Goal: Task Accomplishment & Management: Manage account settings

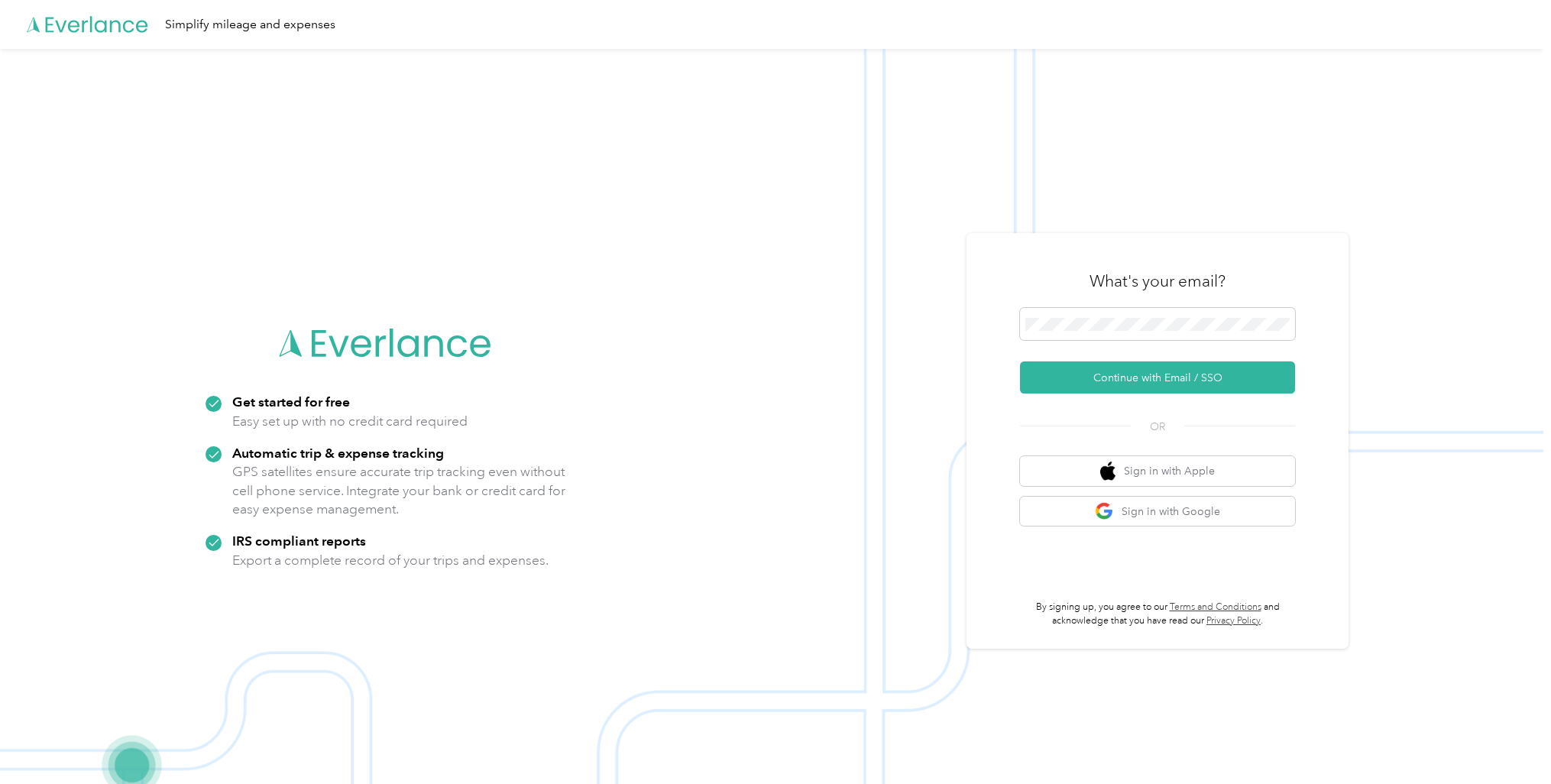
click at [1133, 381] on button "Continue with Email / SSO" at bounding box center [1158, 377] width 275 height 32
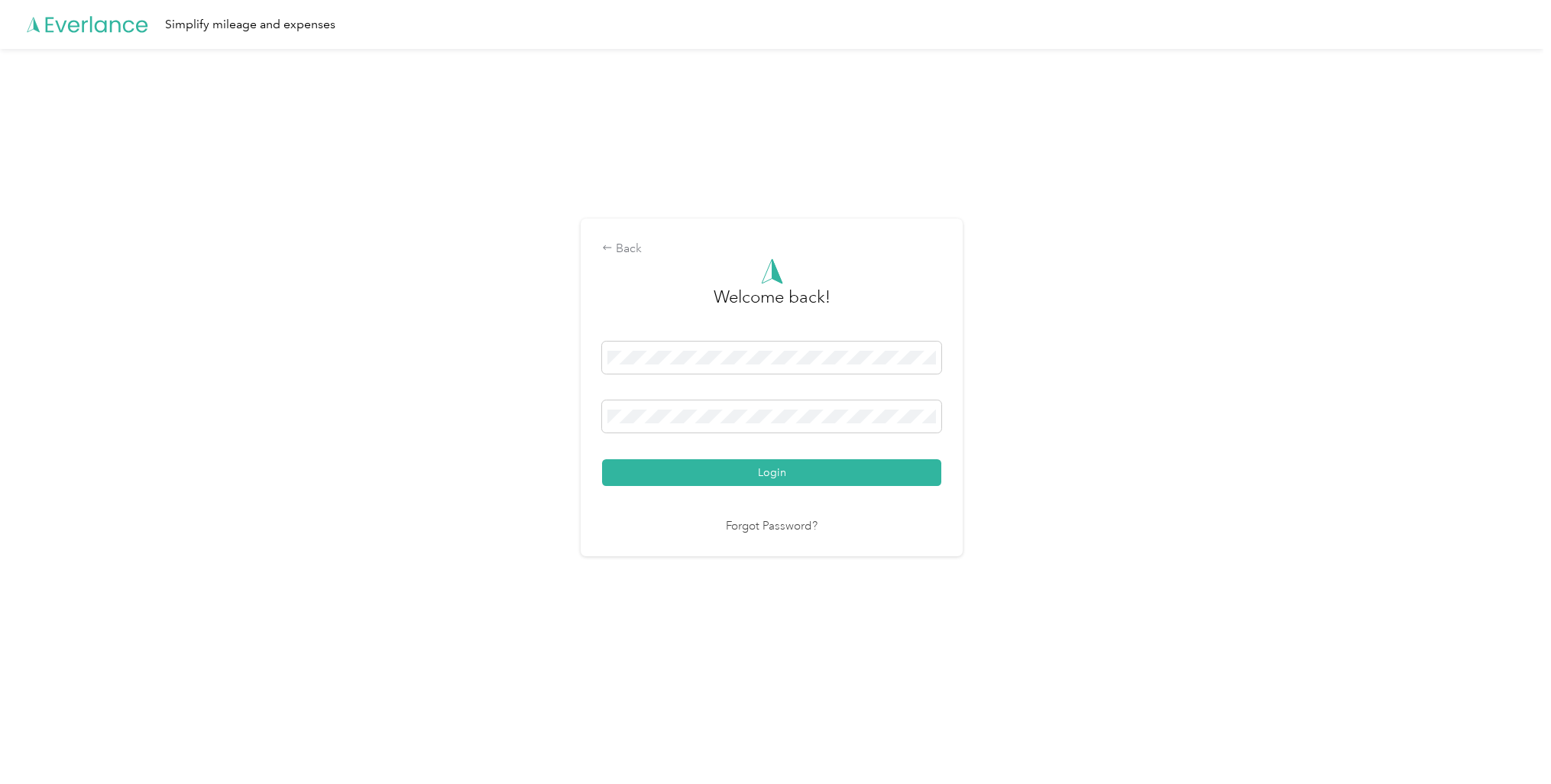
click at [854, 462] on button "Login" at bounding box center [771, 473] width 339 height 27
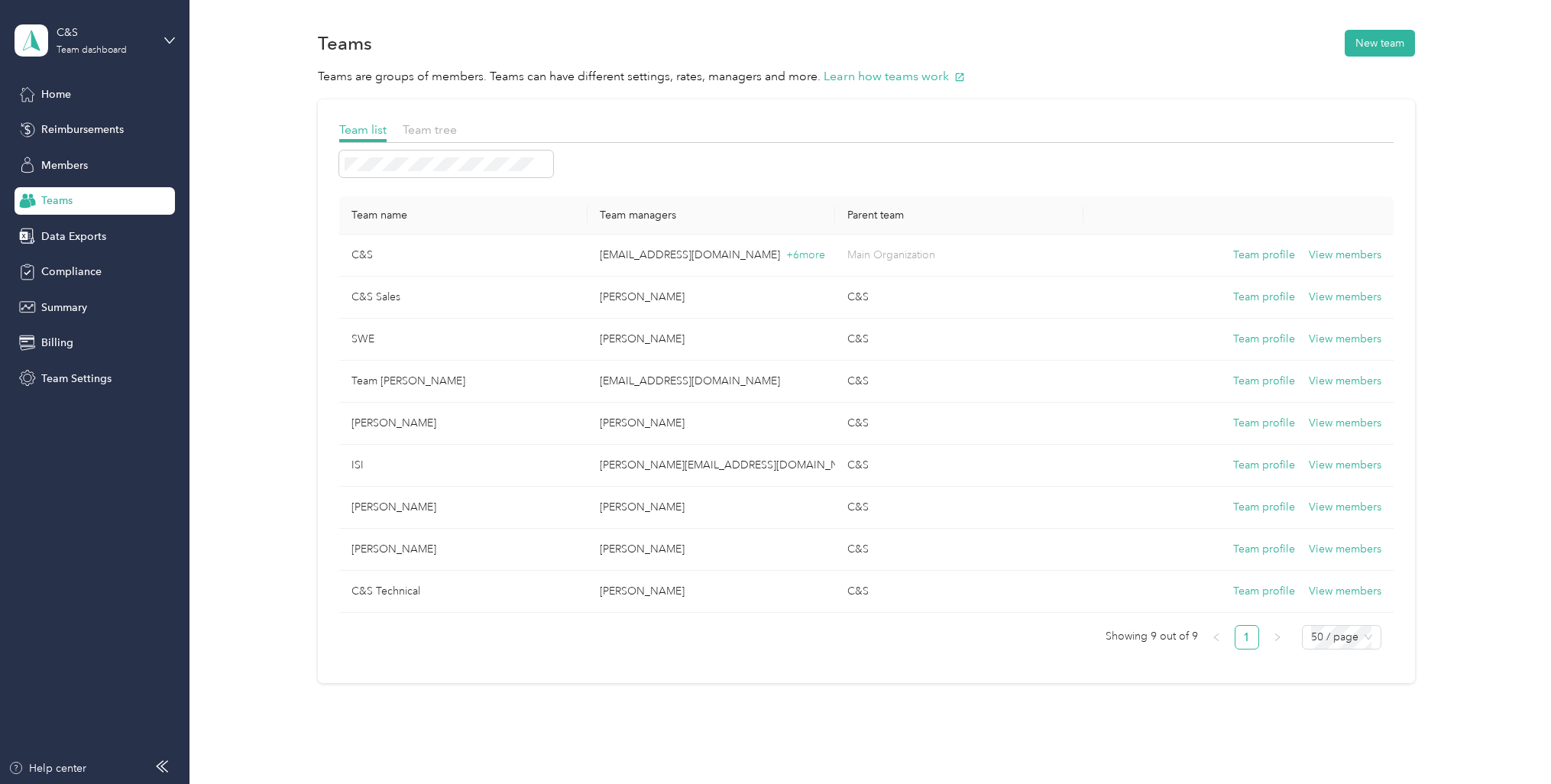
click at [48, 92] on span "Home" at bounding box center [56, 95] width 30 height 16
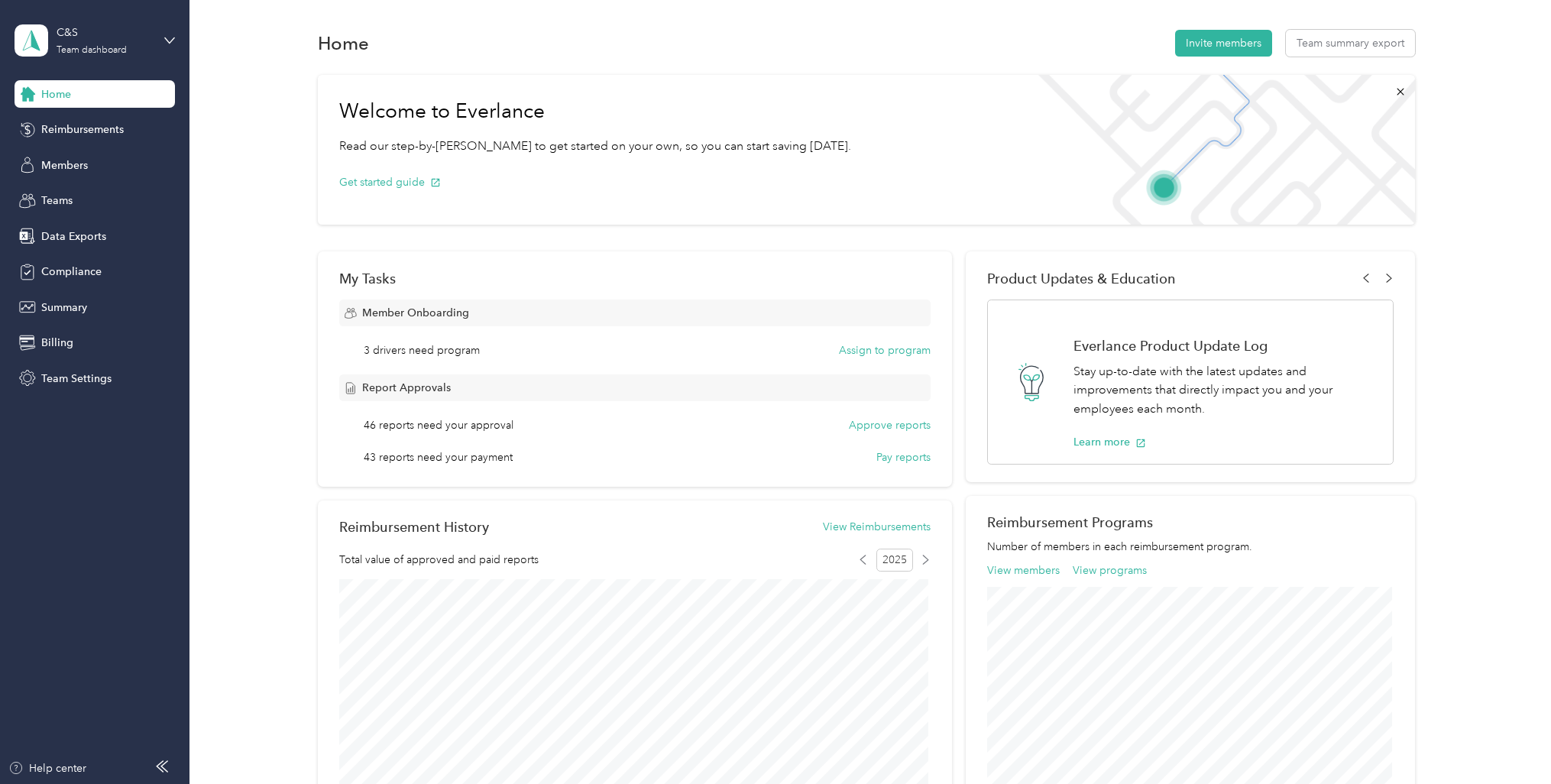
click at [71, 166] on span "Members" at bounding box center [65, 166] width 47 height 16
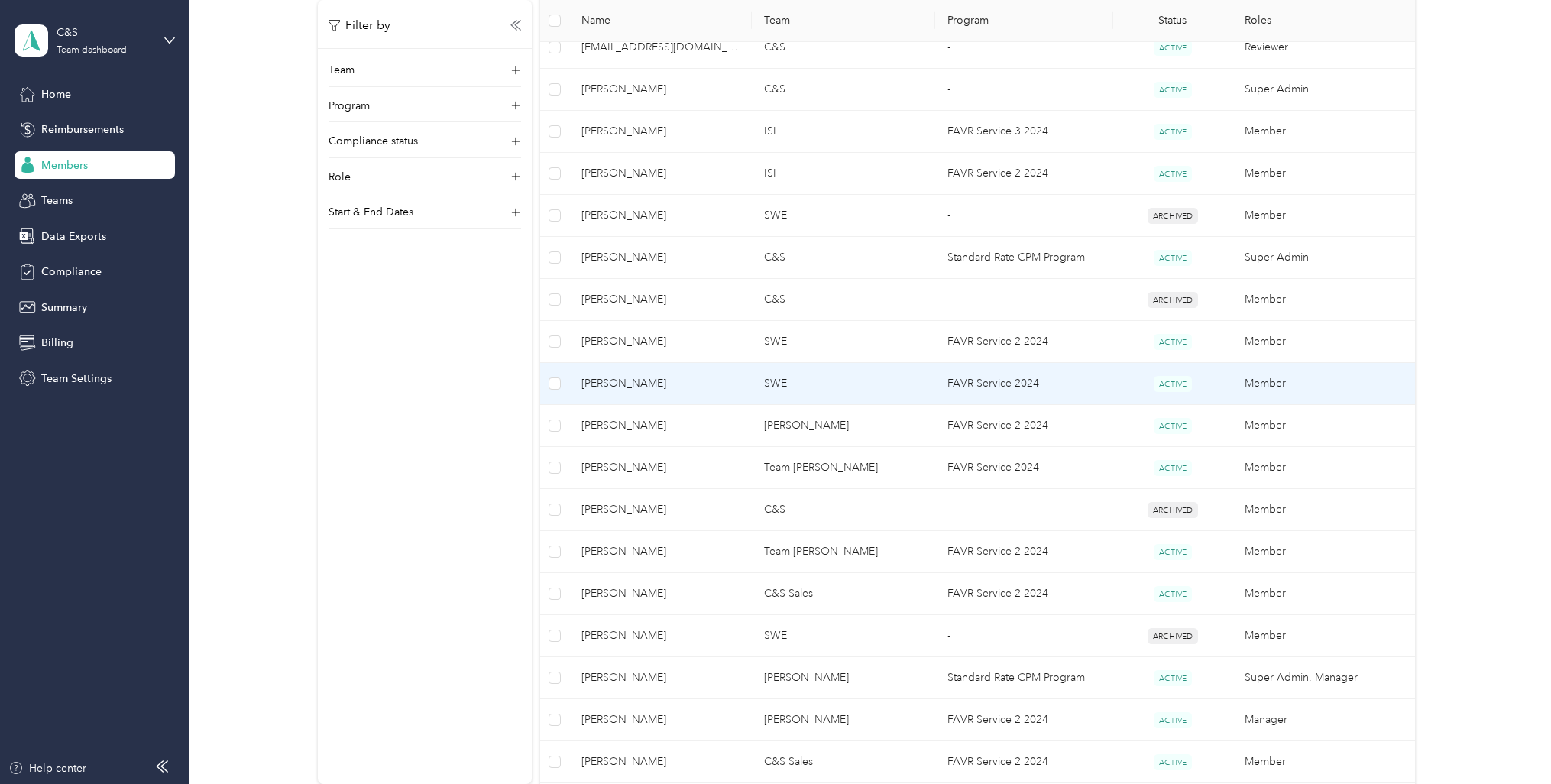
scroll to position [535, 0]
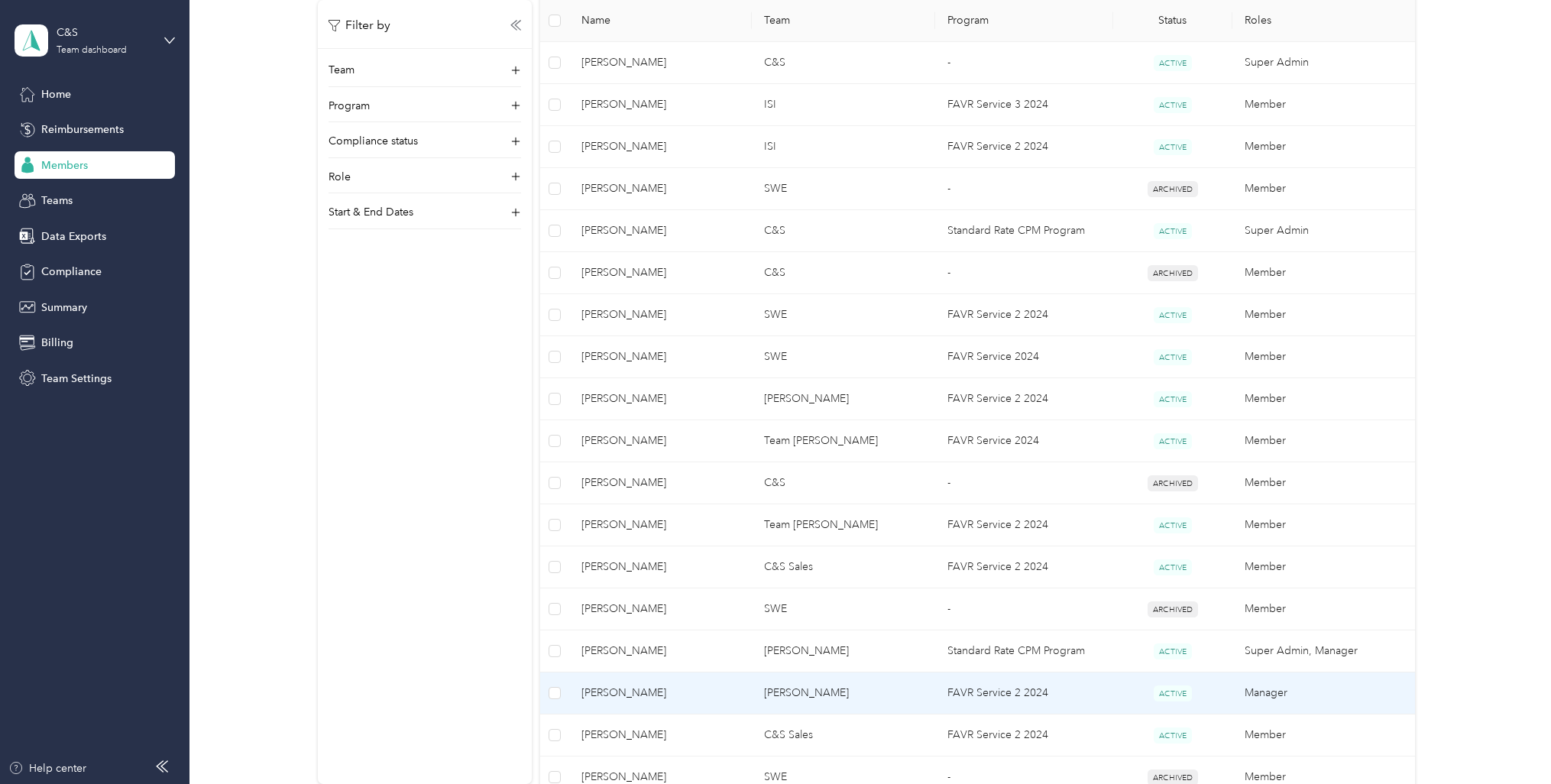
click at [645, 689] on span "[PERSON_NAME]" at bounding box center [661, 693] width 158 height 17
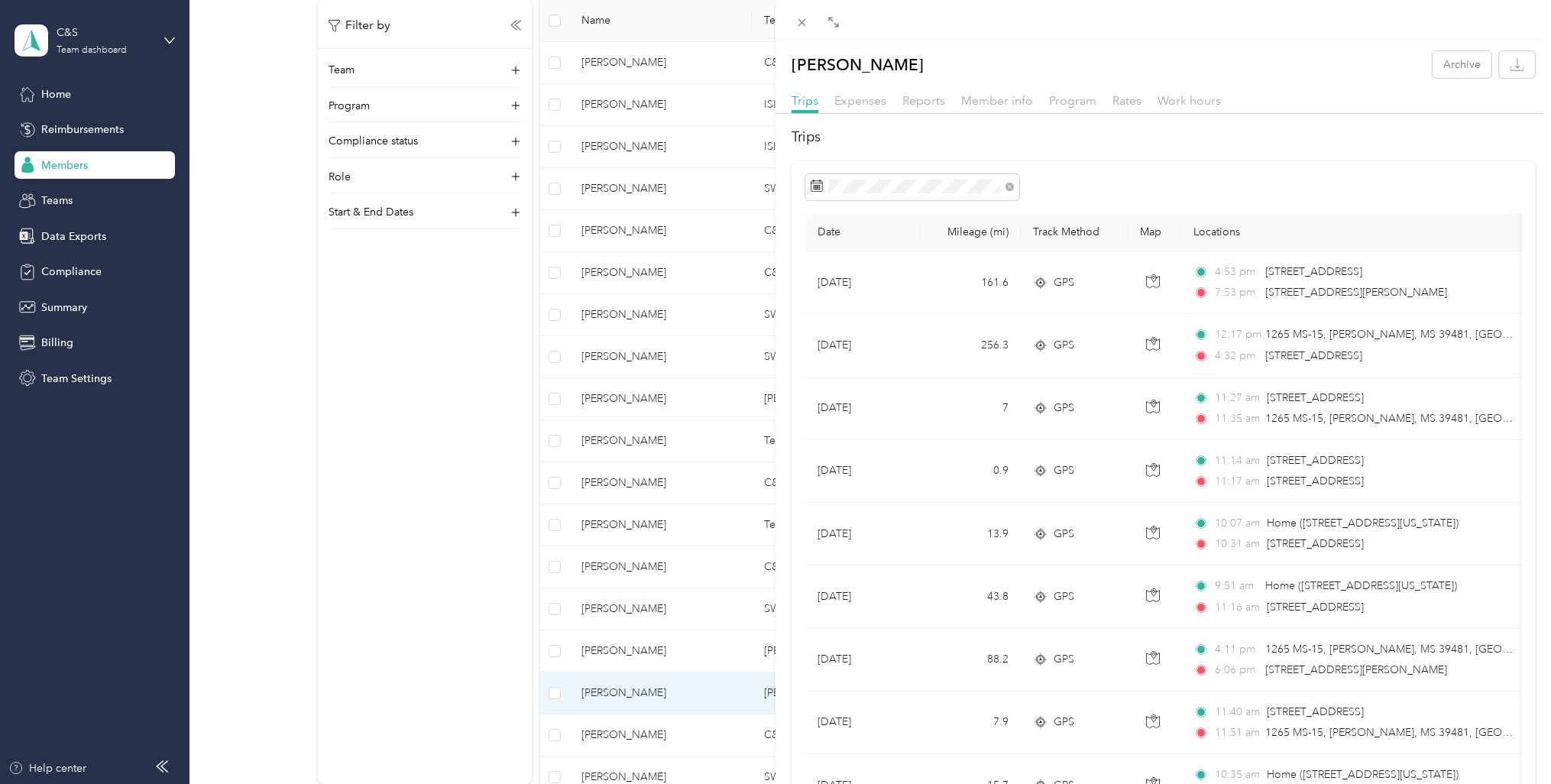
click at [923, 104] on span "Reports" at bounding box center [924, 101] width 43 height 14
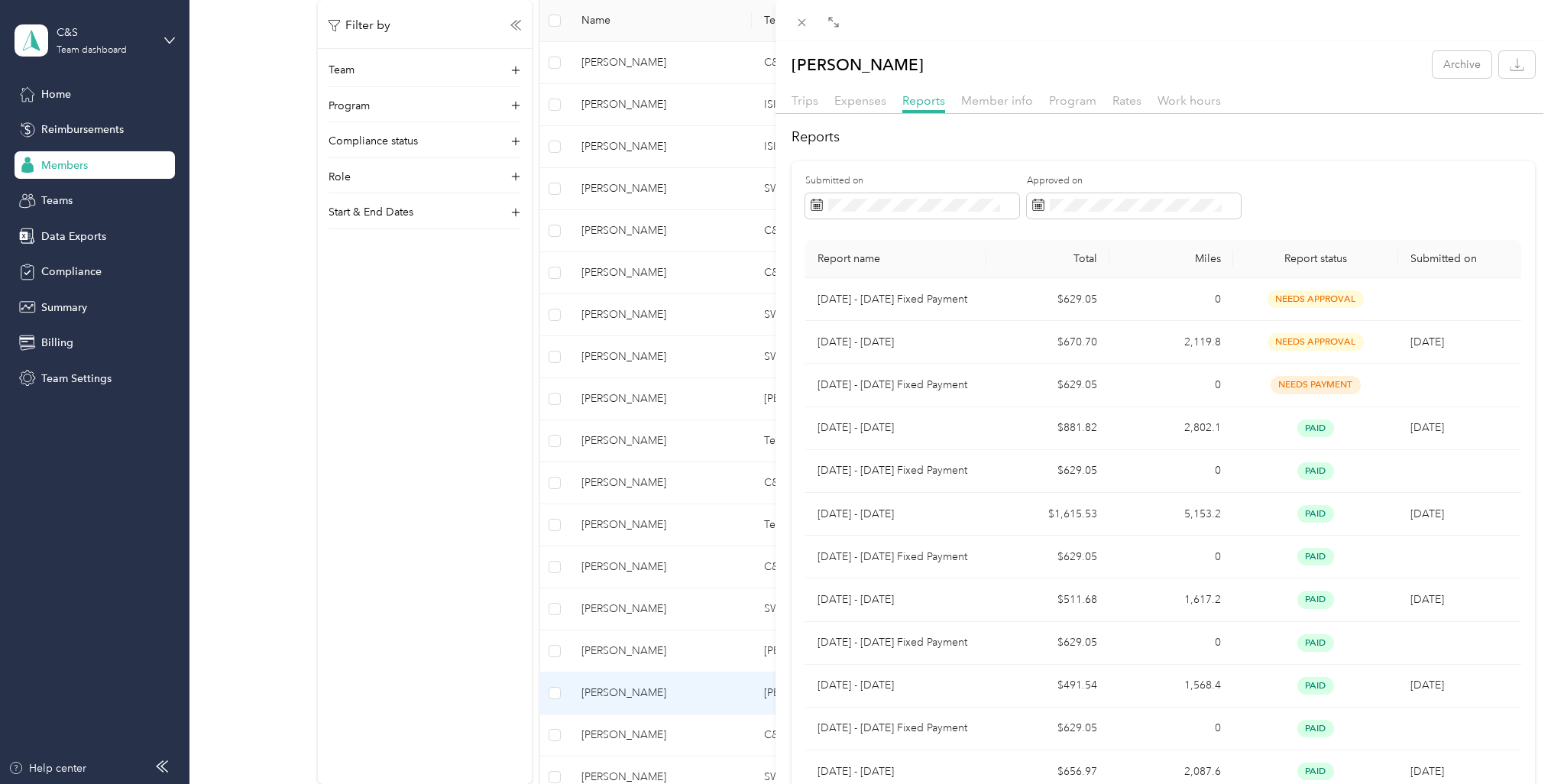
click at [1002, 105] on span "Member info" at bounding box center [997, 101] width 72 height 14
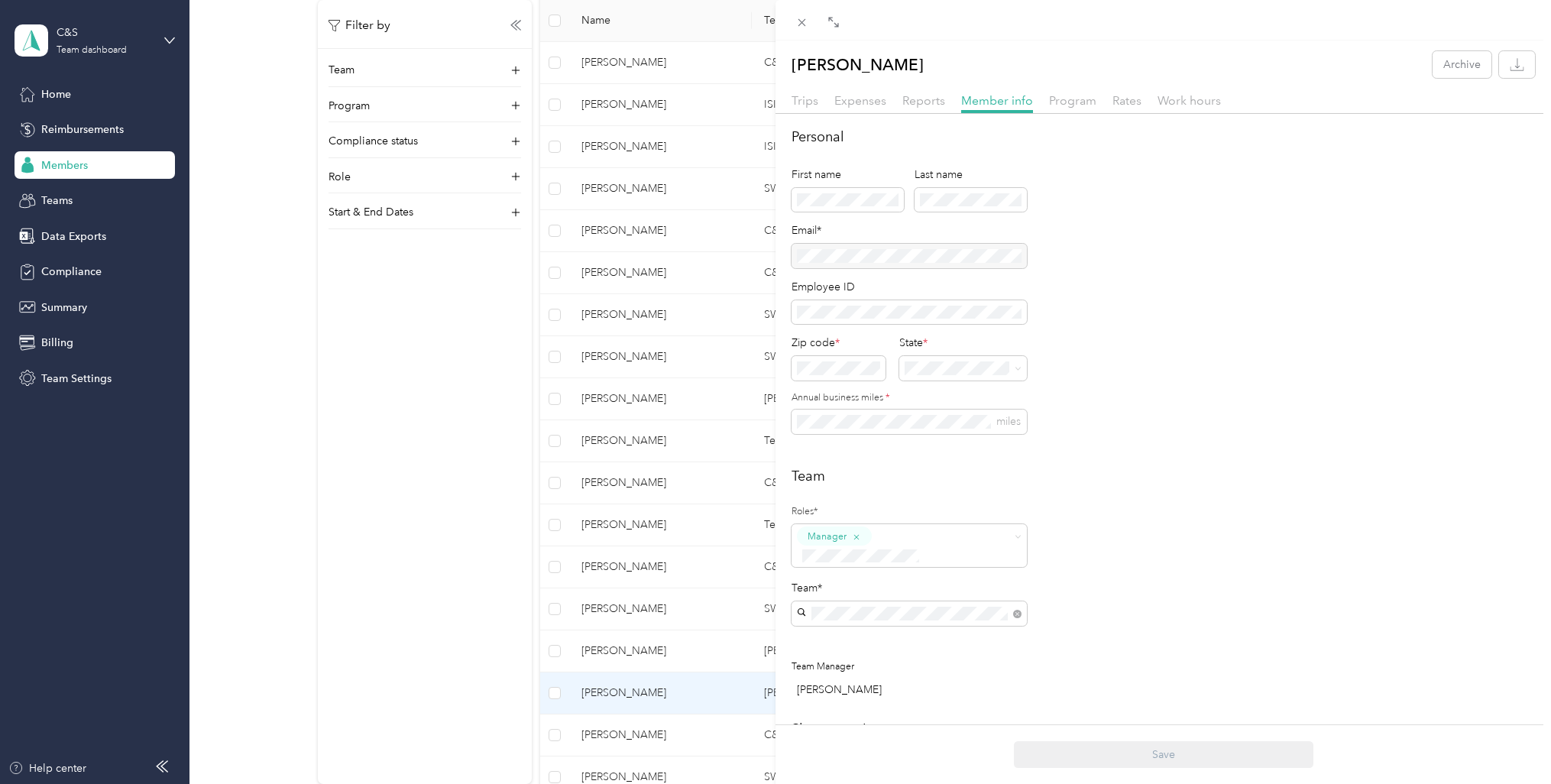
click at [1063, 98] on span "Program" at bounding box center [1072, 101] width 48 height 14
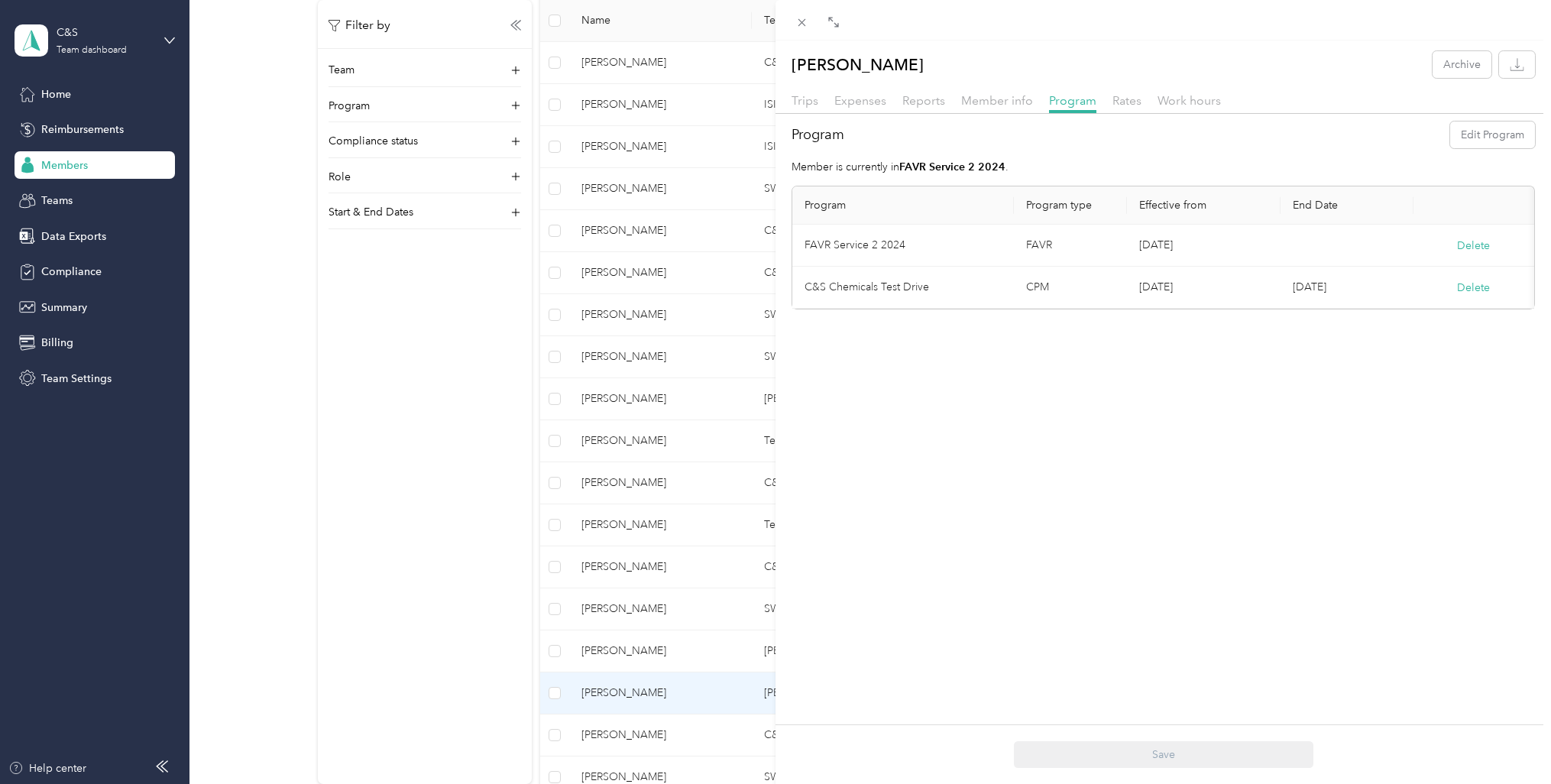
click at [1118, 96] on span "Rates" at bounding box center [1127, 101] width 29 height 14
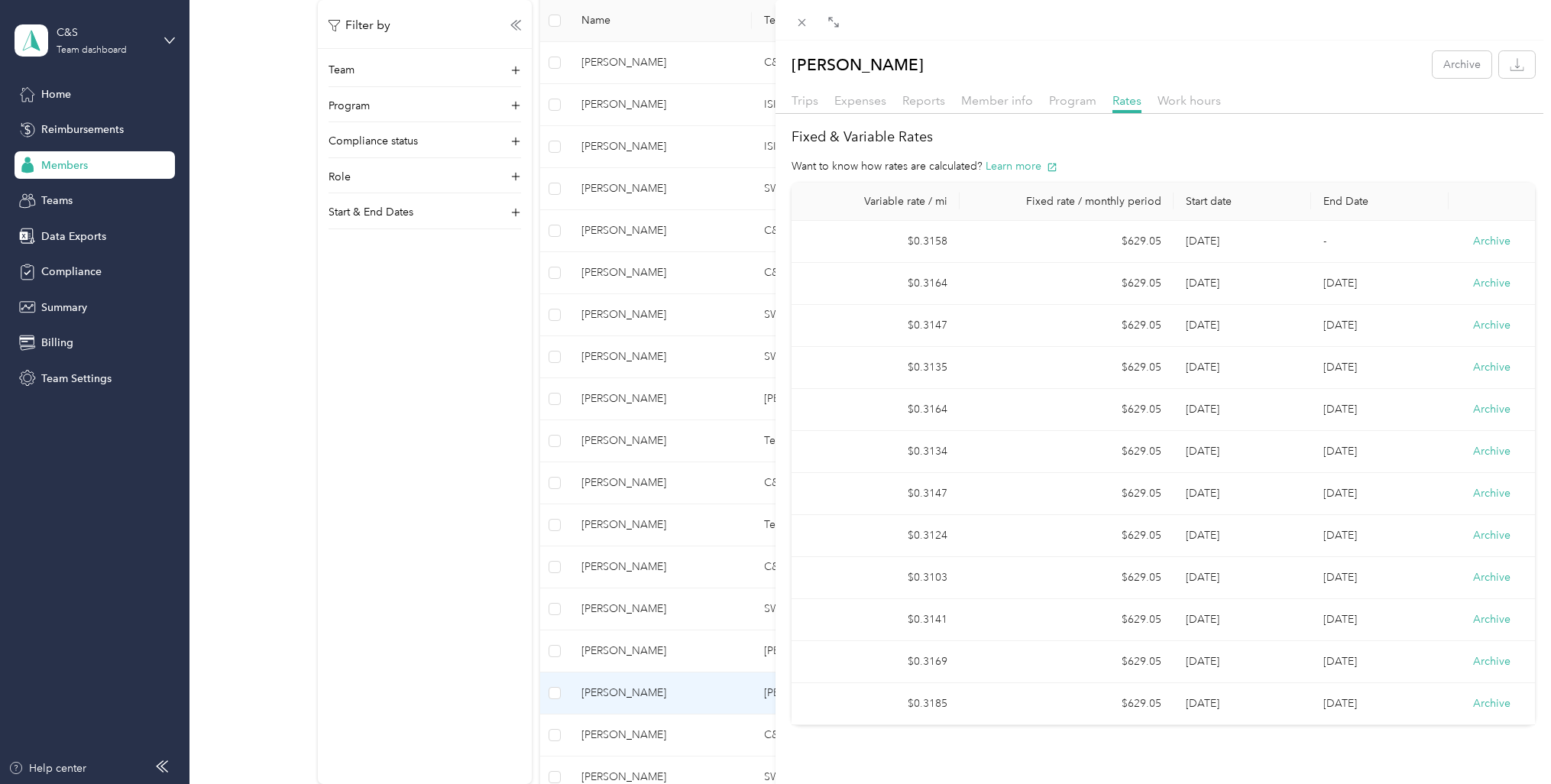
click at [1179, 98] on span "Work hours" at bounding box center [1189, 101] width 63 height 14
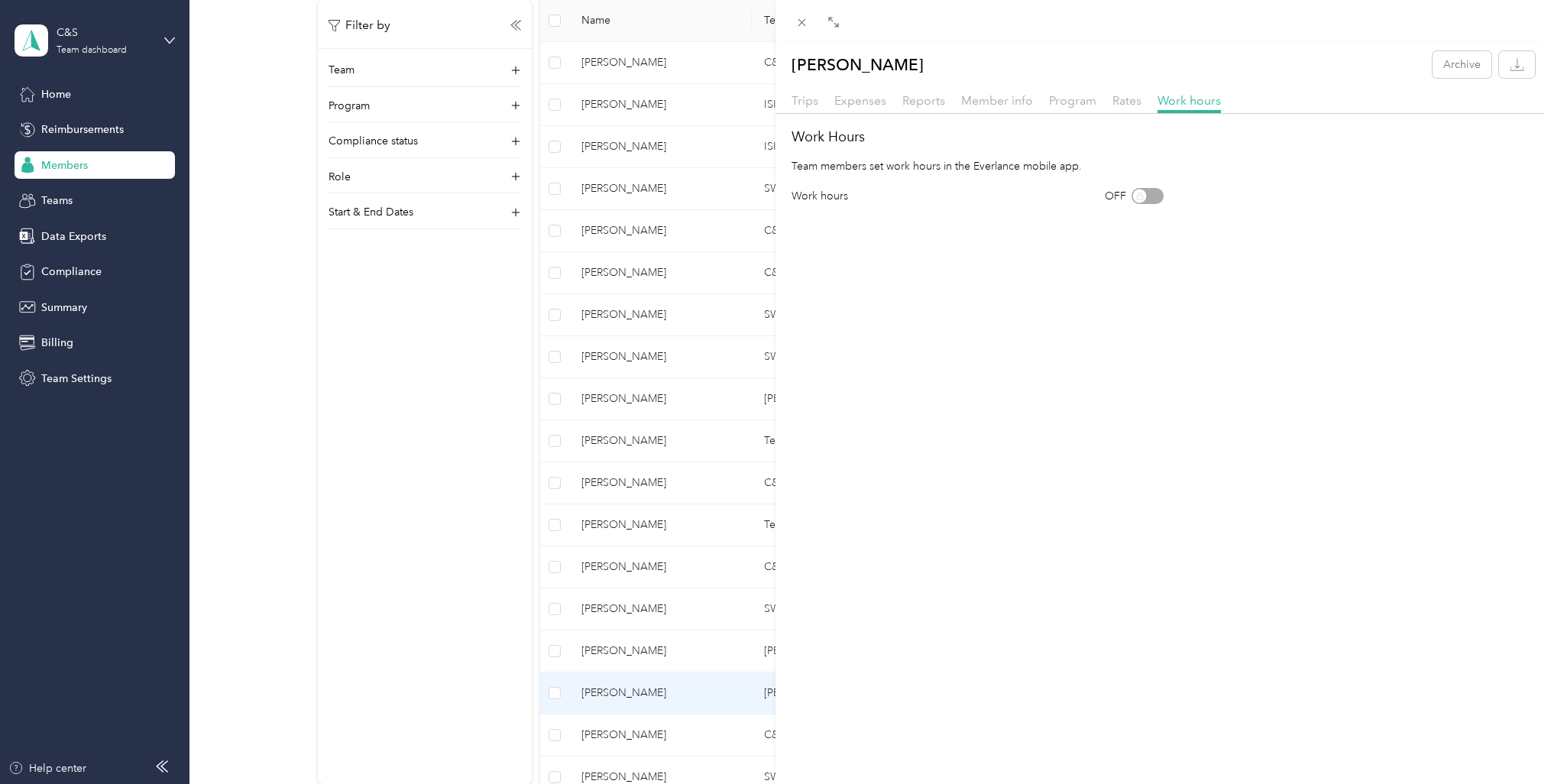
click at [798, 20] on icon at bounding box center [802, 23] width 13 height 13
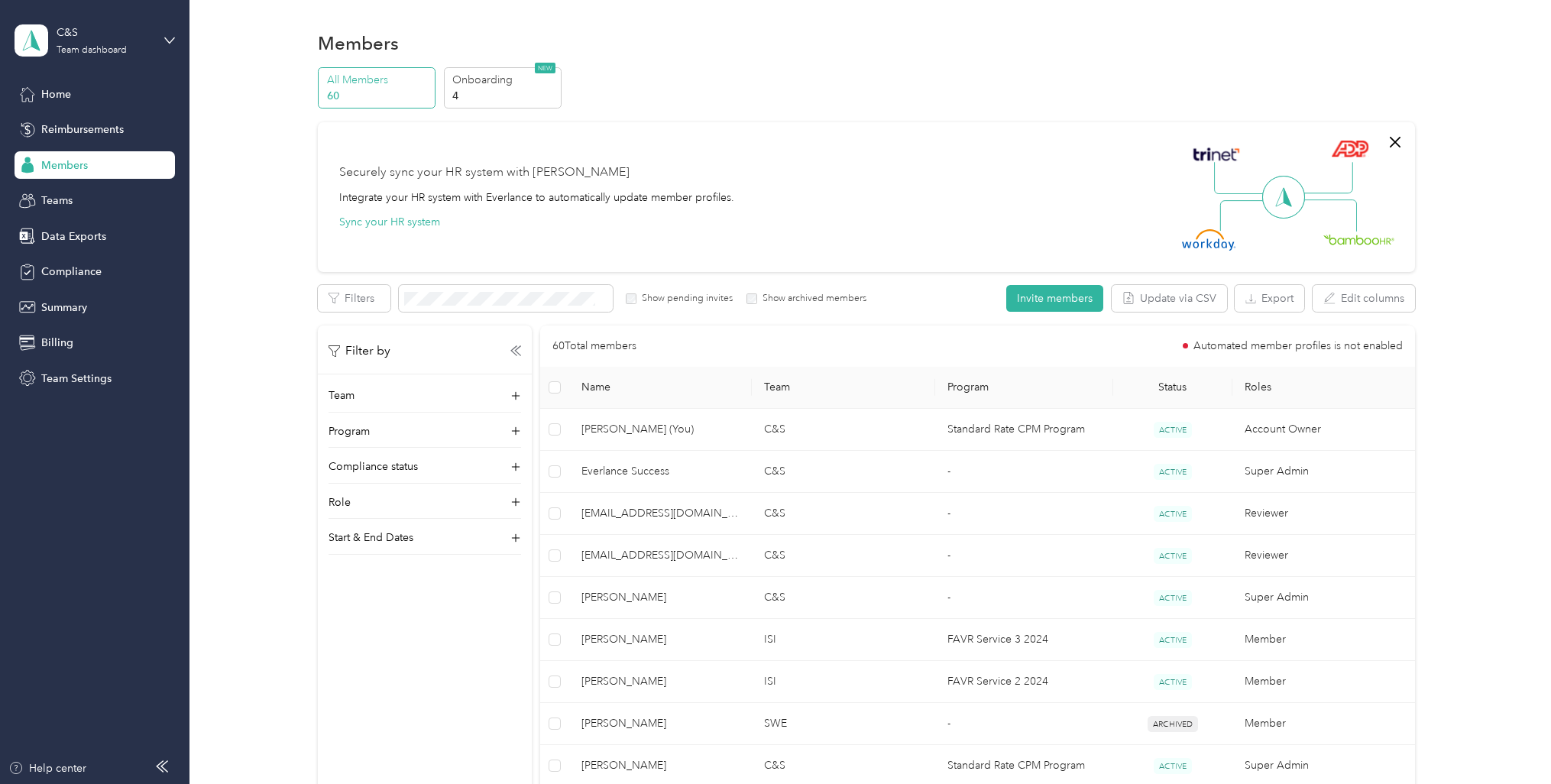
click at [1042, 300] on button "Invite members" at bounding box center [1055, 299] width 97 height 27
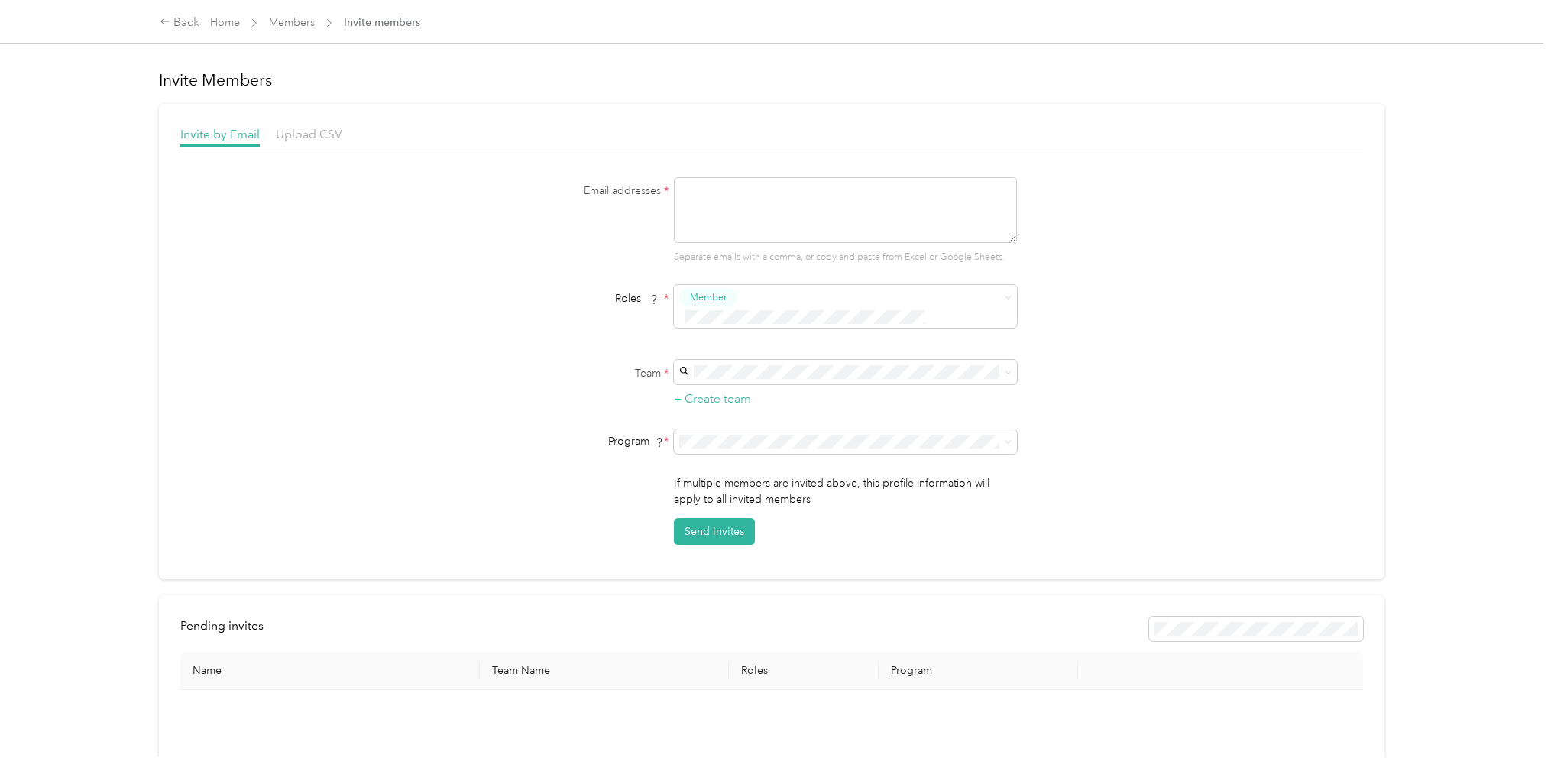
click at [1140, 261] on div "Email addresses * Separate emails with a comma, or copy and paste from Excel or…" at bounding box center [771, 361] width 1182 height 367
click at [1134, 347] on div "Email addresses * Separate emails with a comma, or copy and paste from Excel or…" at bounding box center [771, 361] width 1182 height 367
click at [1002, 437] on span at bounding box center [1005, 442] width 13 height 11
click at [1149, 323] on div "Email addresses * Separate emails with a comma, or copy and paste from Excel or…" at bounding box center [771, 361] width 1182 height 367
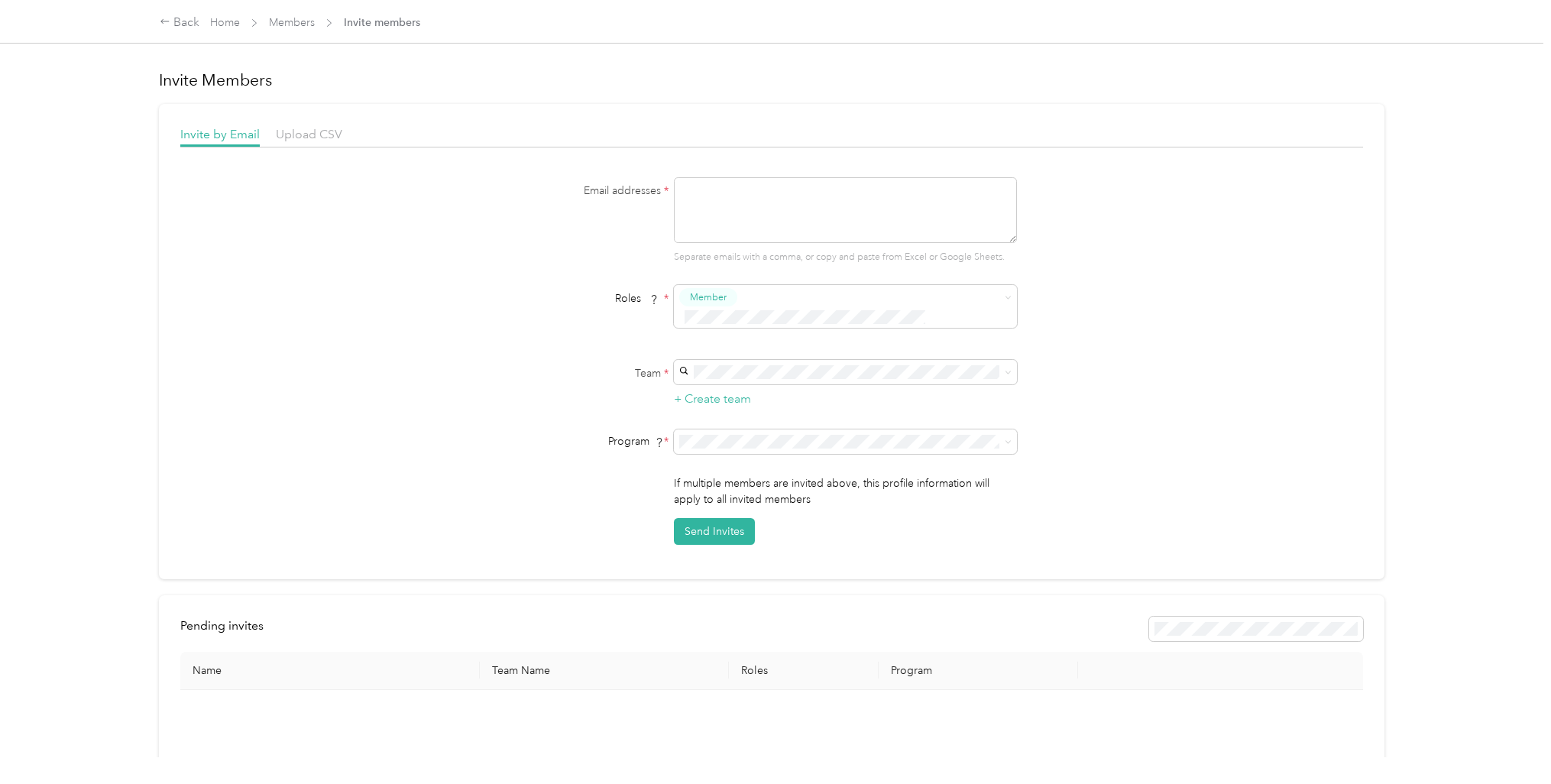
click at [180, 22] on div "Back" at bounding box center [179, 23] width 40 height 18
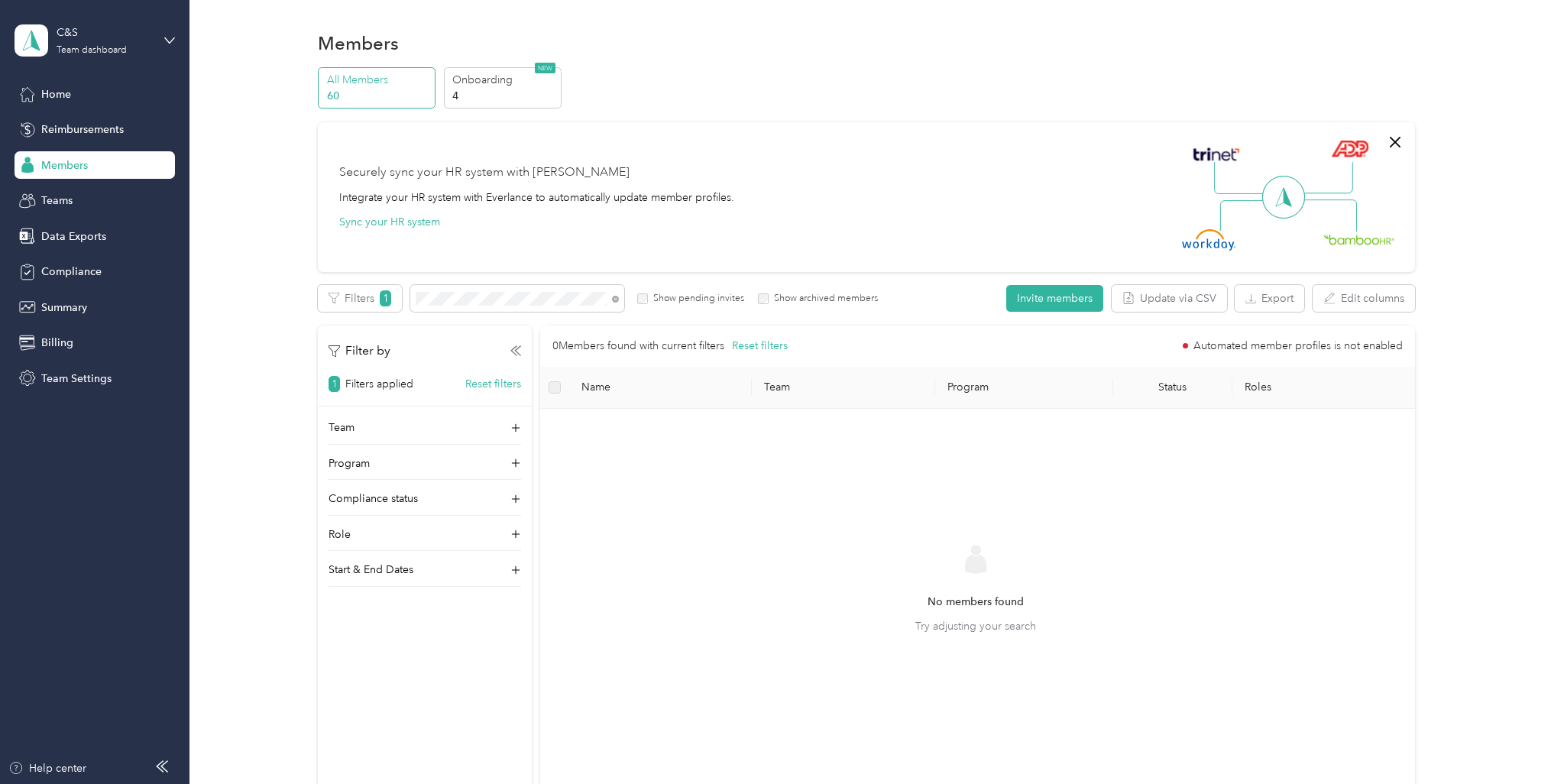
click at [615, 300] on icon at bounding box center [616, 299] width 7 height 7
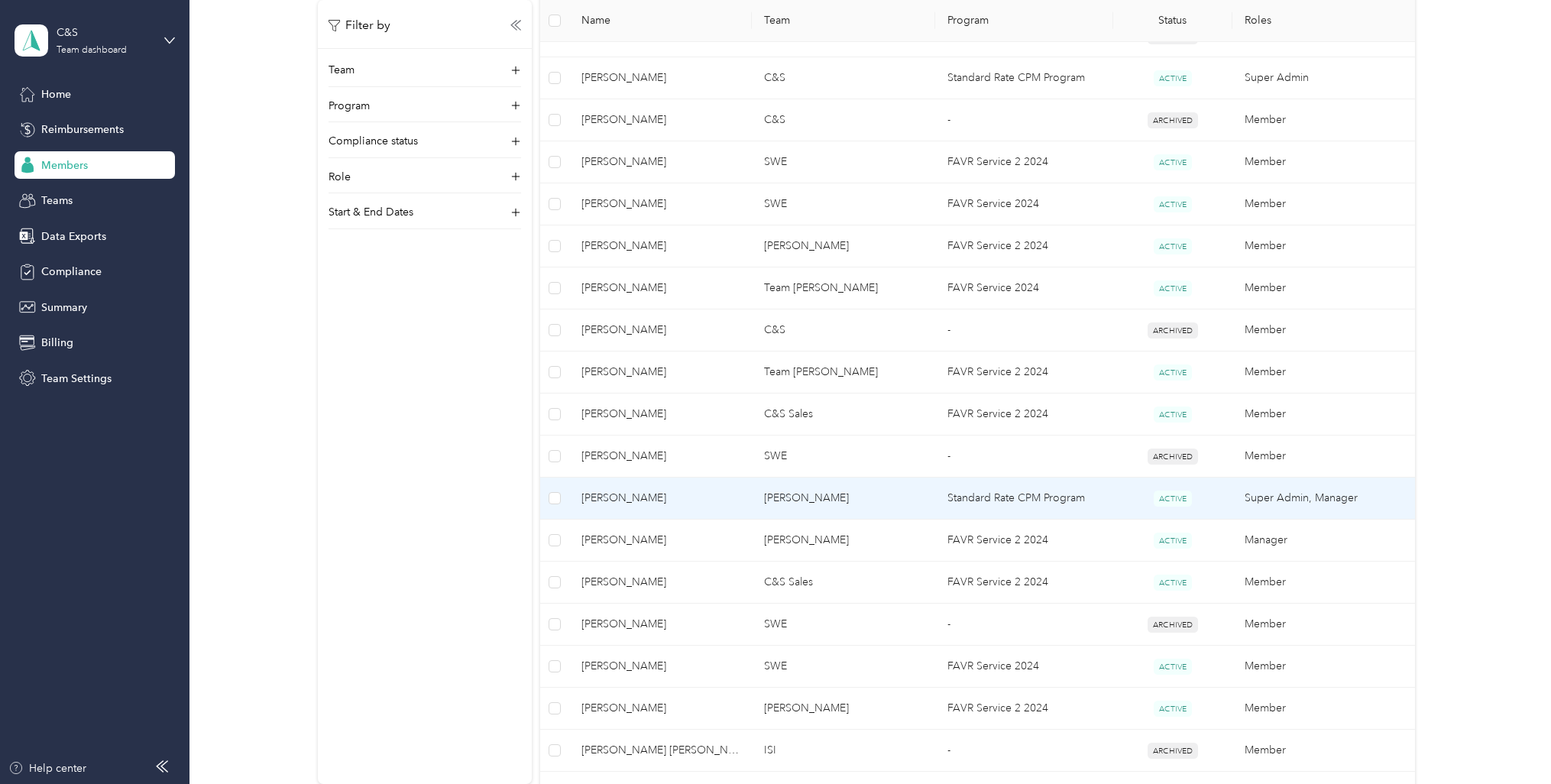
scroll to position [764, 0]
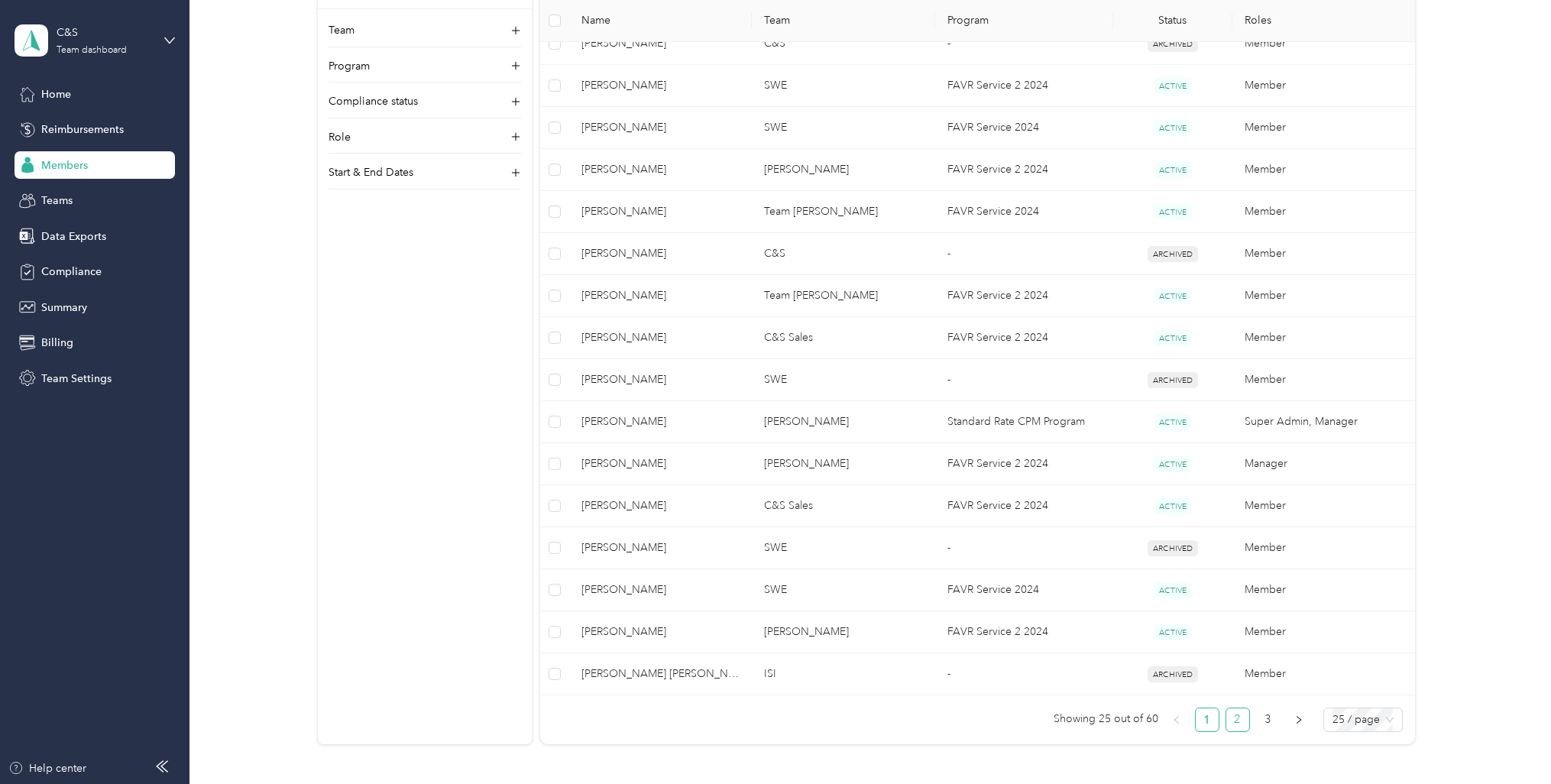
click at [1231, 719] on link "2" at bounding box center [1237, 719] width 23 height 23
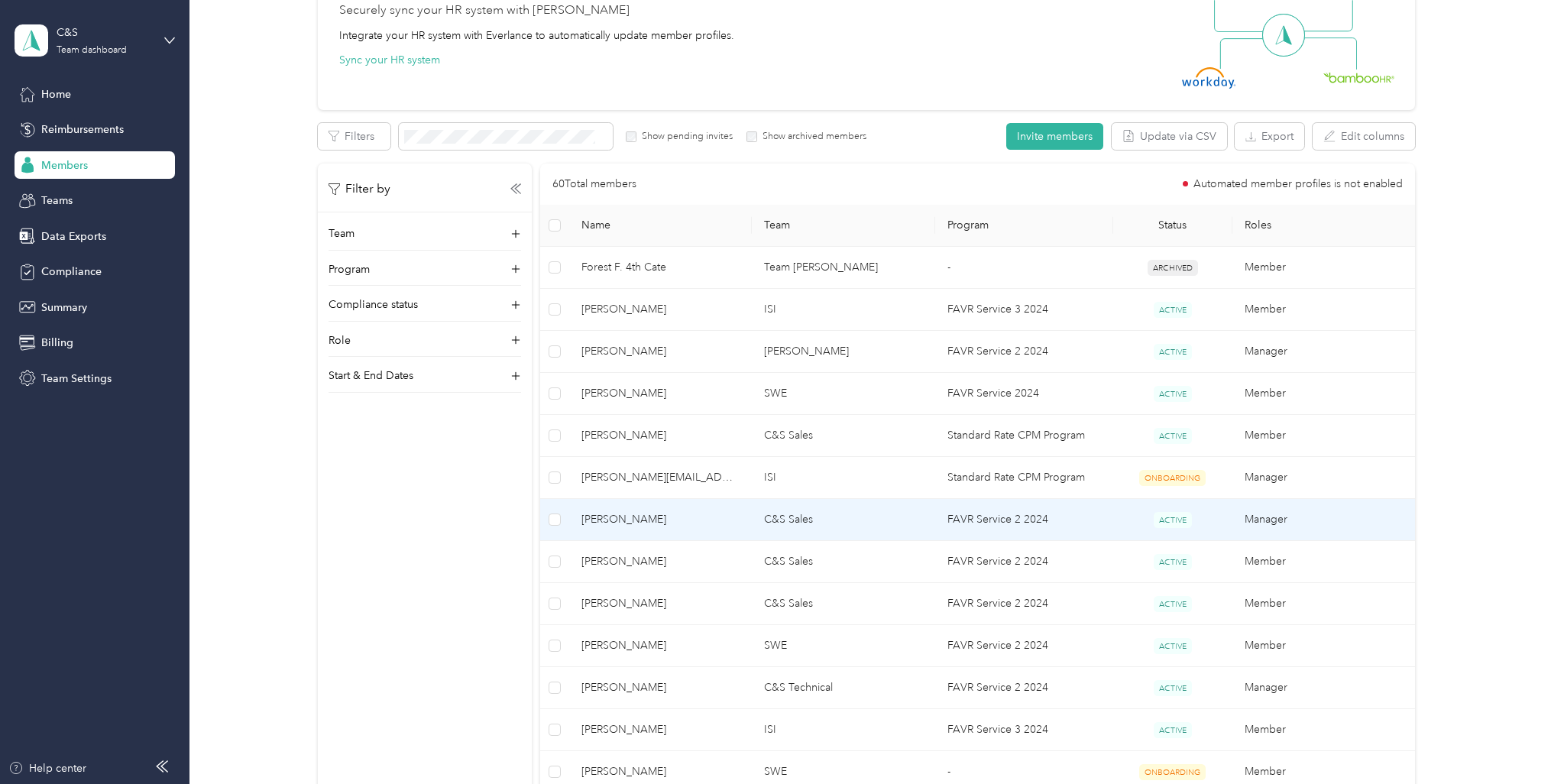
scroll to position [153, 0]
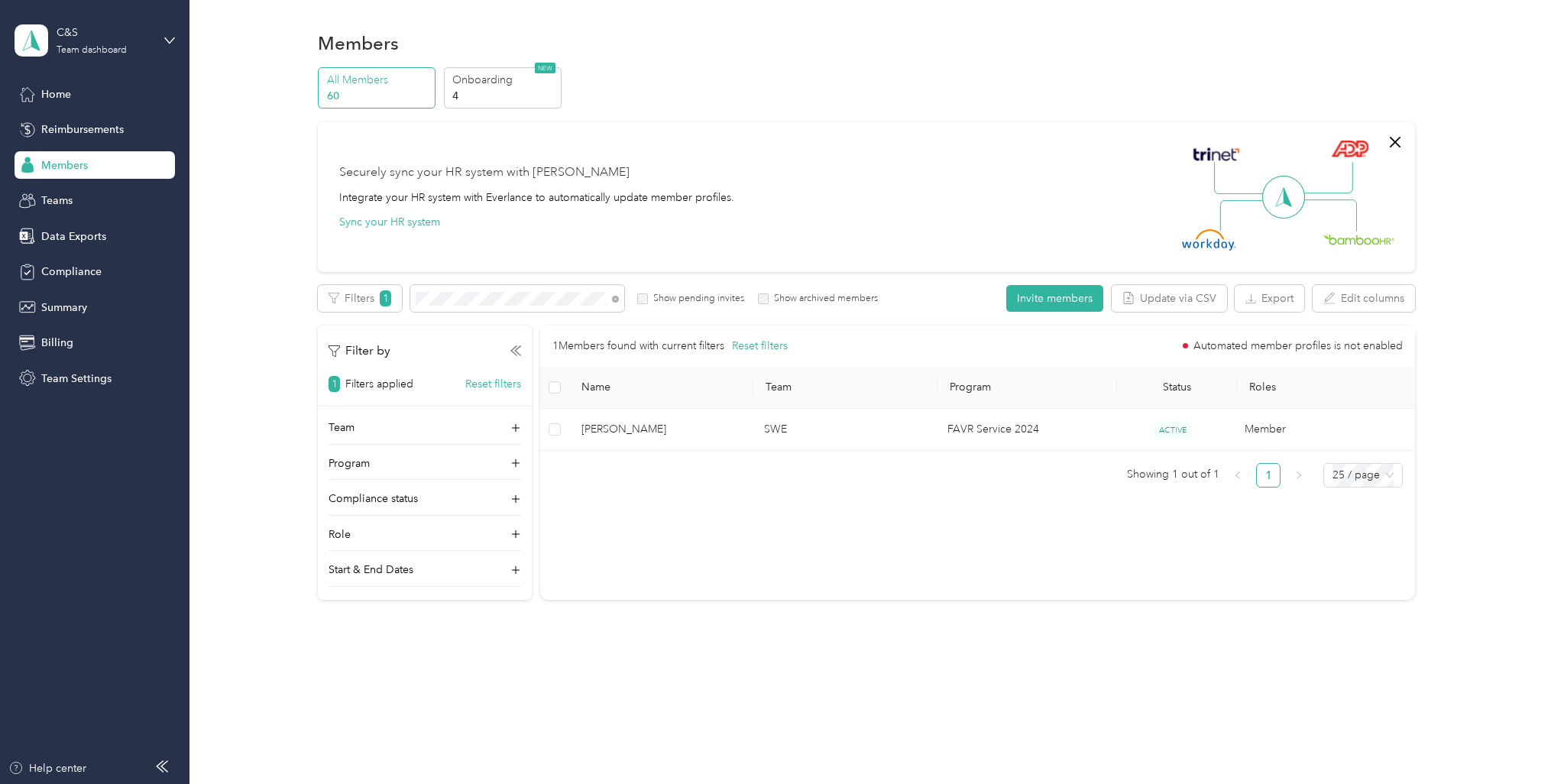
click at [616, 301] on icon at bounding box center [616, 299] width 7 height 7
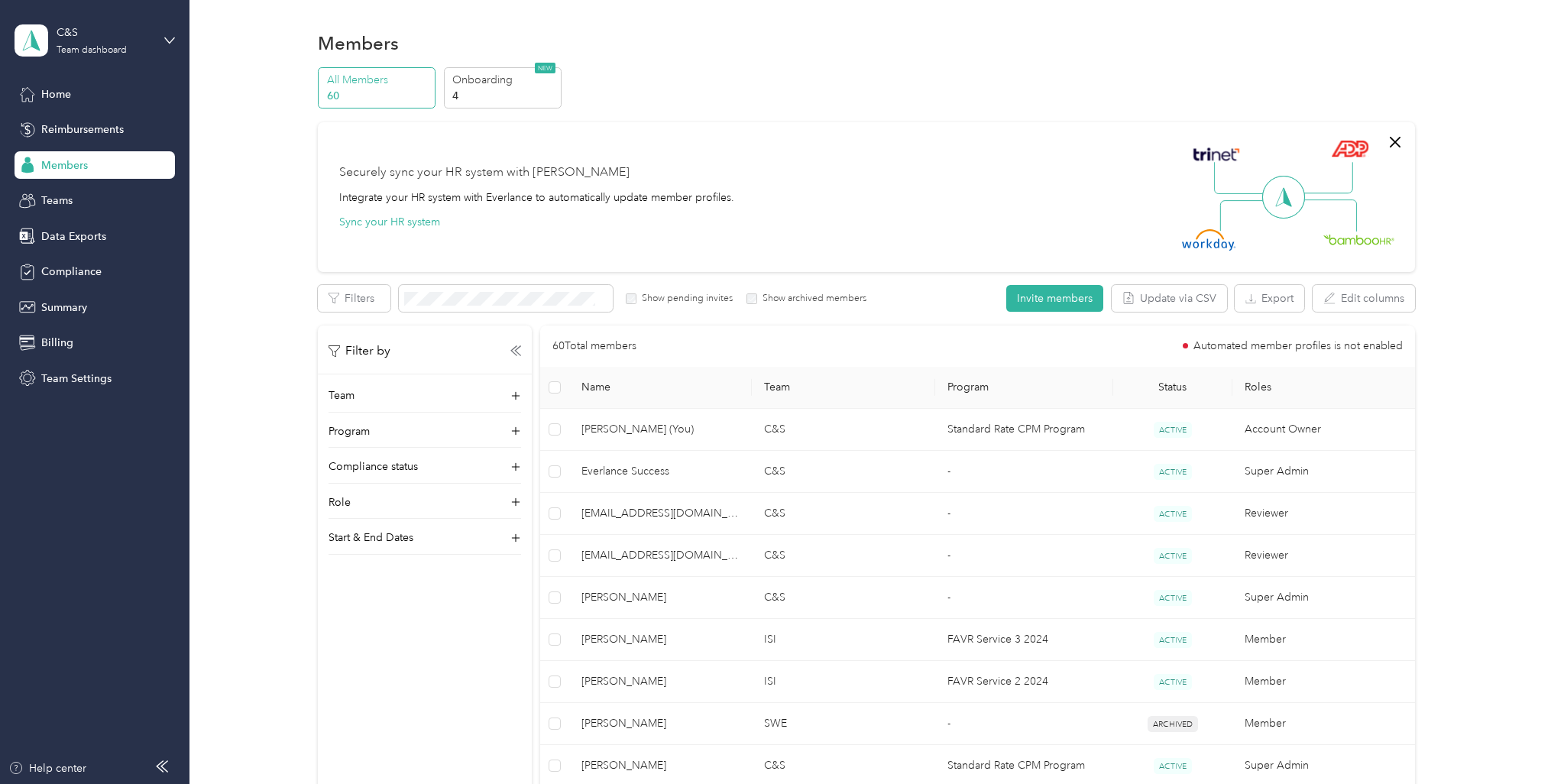
click at [81, 130] on span "Reimbursements" at bounding box center [83, 130] width 83 height 16
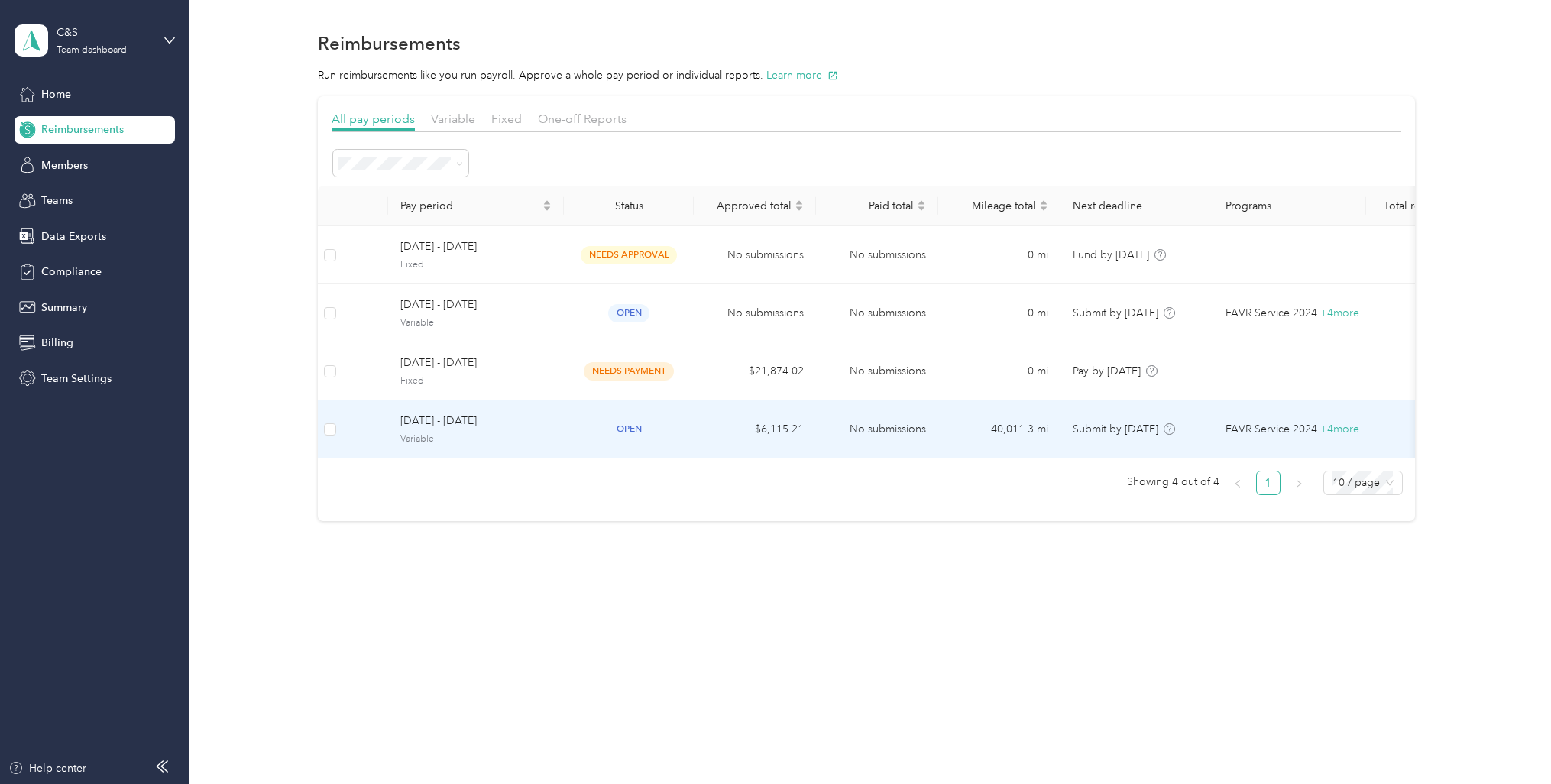
click at [509, 422] on span "[DATE] - [DATE]" at bounding box center [476, 420] width 151 height 17
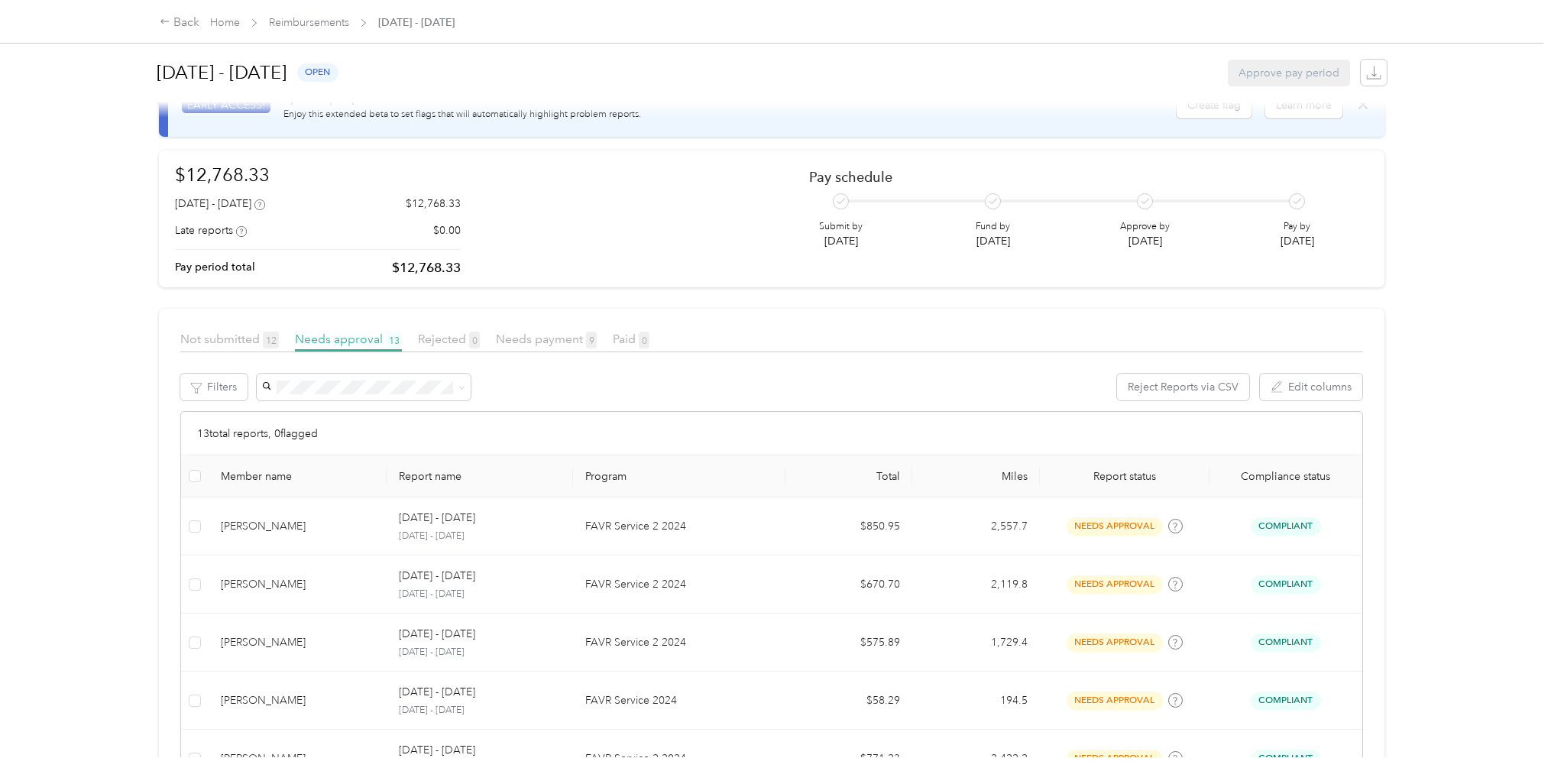
scroll to position [77, 0]
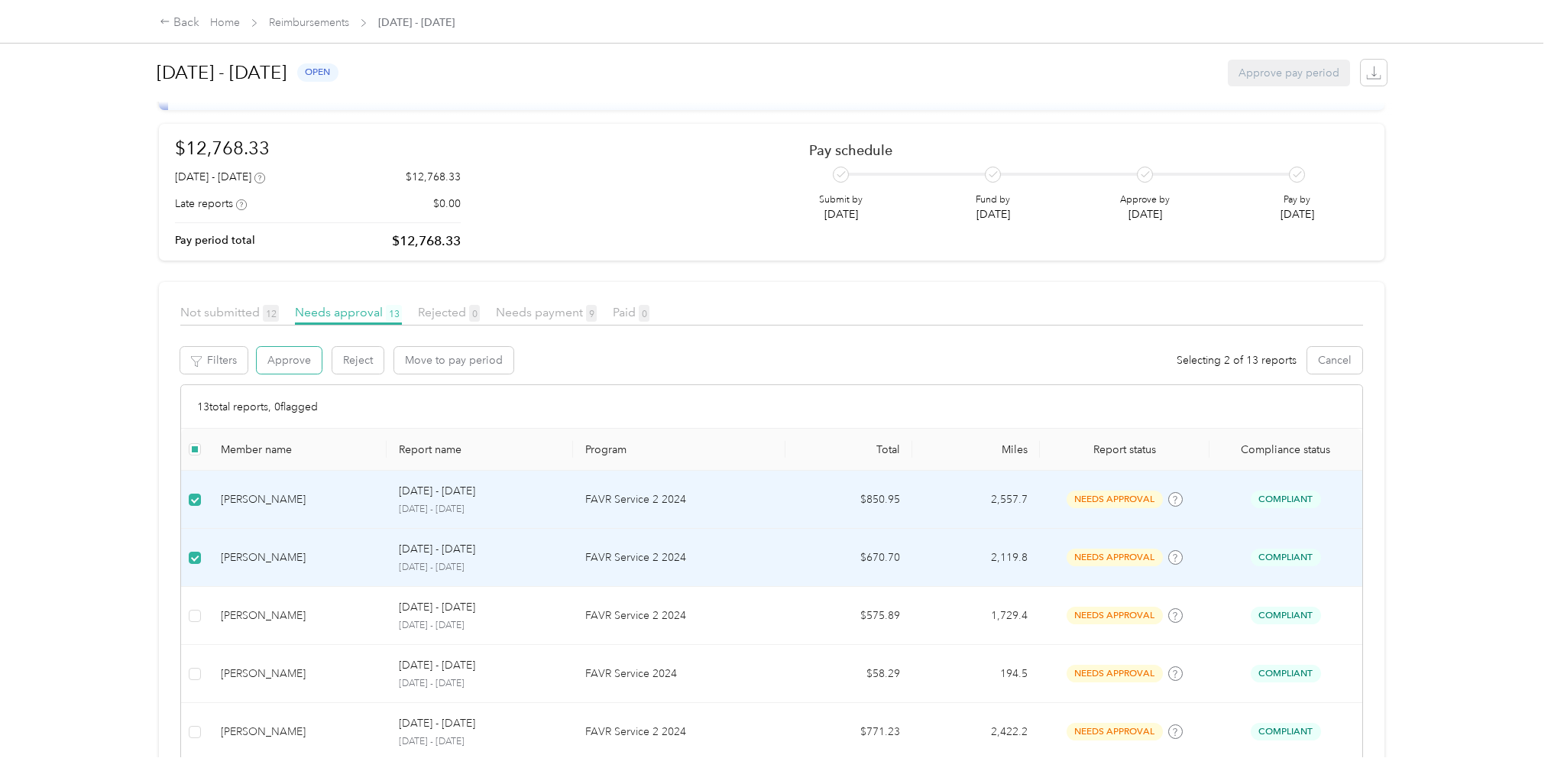
click at [304, 363] on button "Approve" at bounding box center [289, 360] width 65 height 27
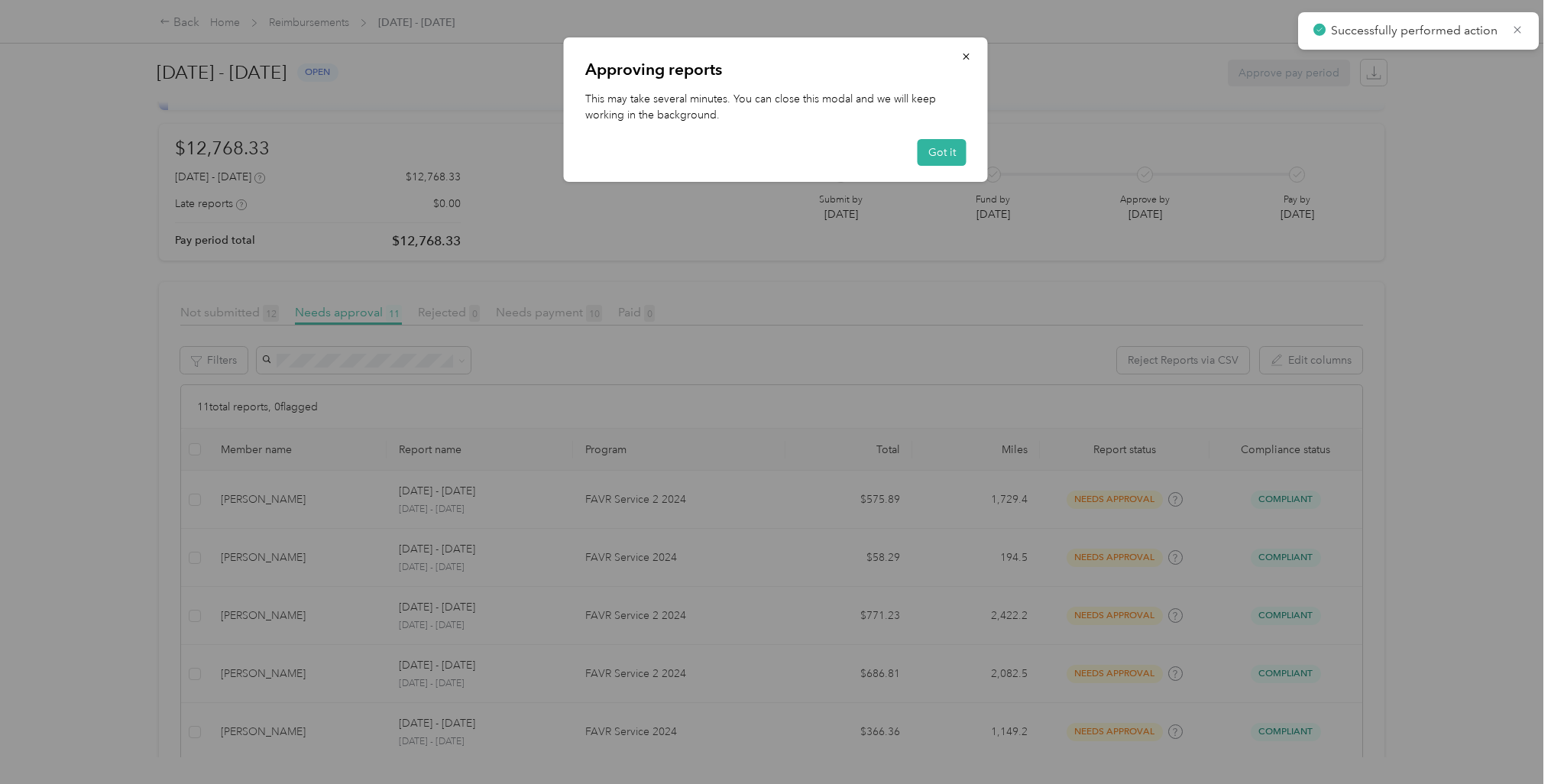
click at [943, 148] on button "Got it" at bounding box center [942, 152] width 49 height 27
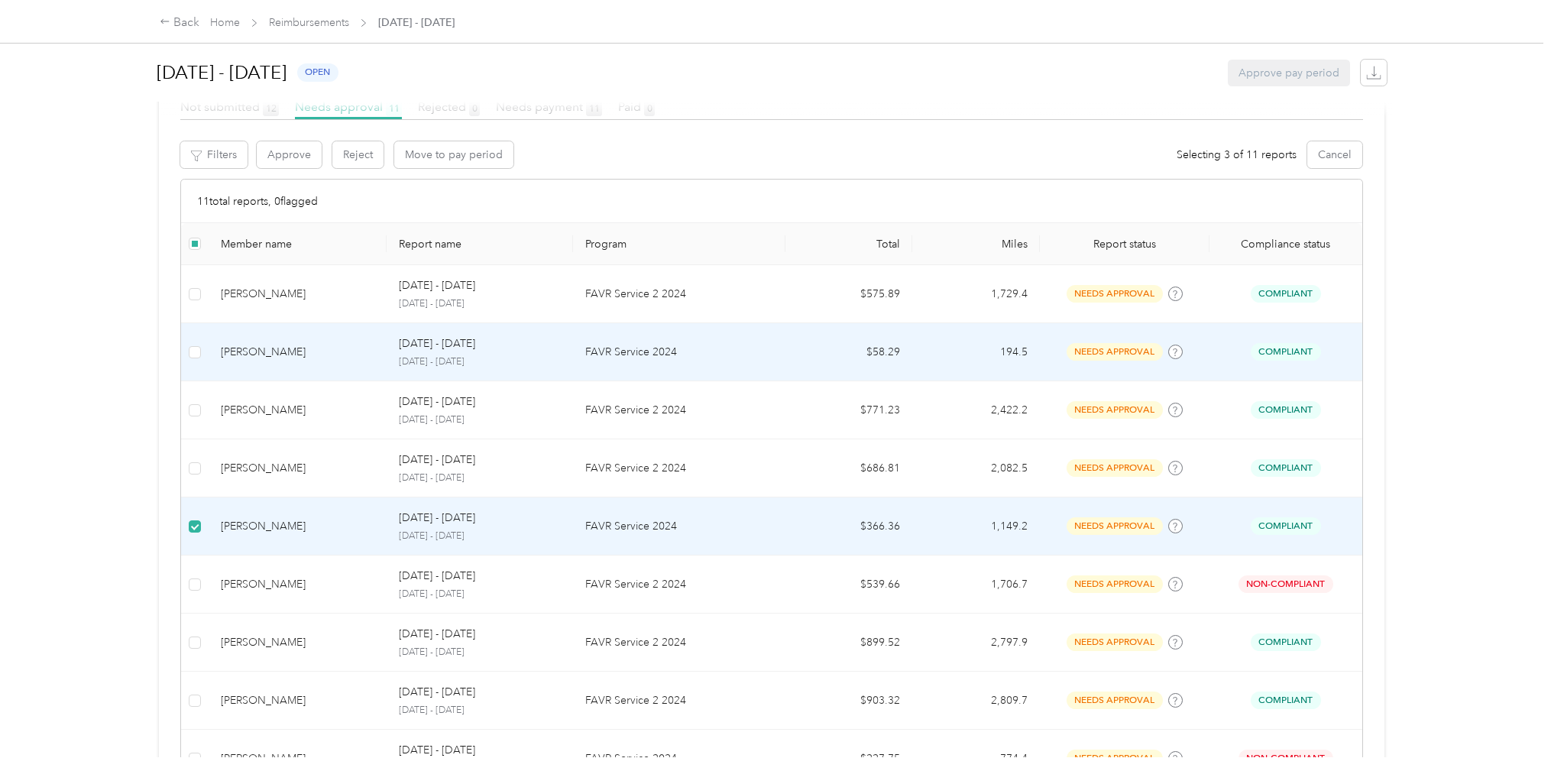
scroll to position [53, 0]
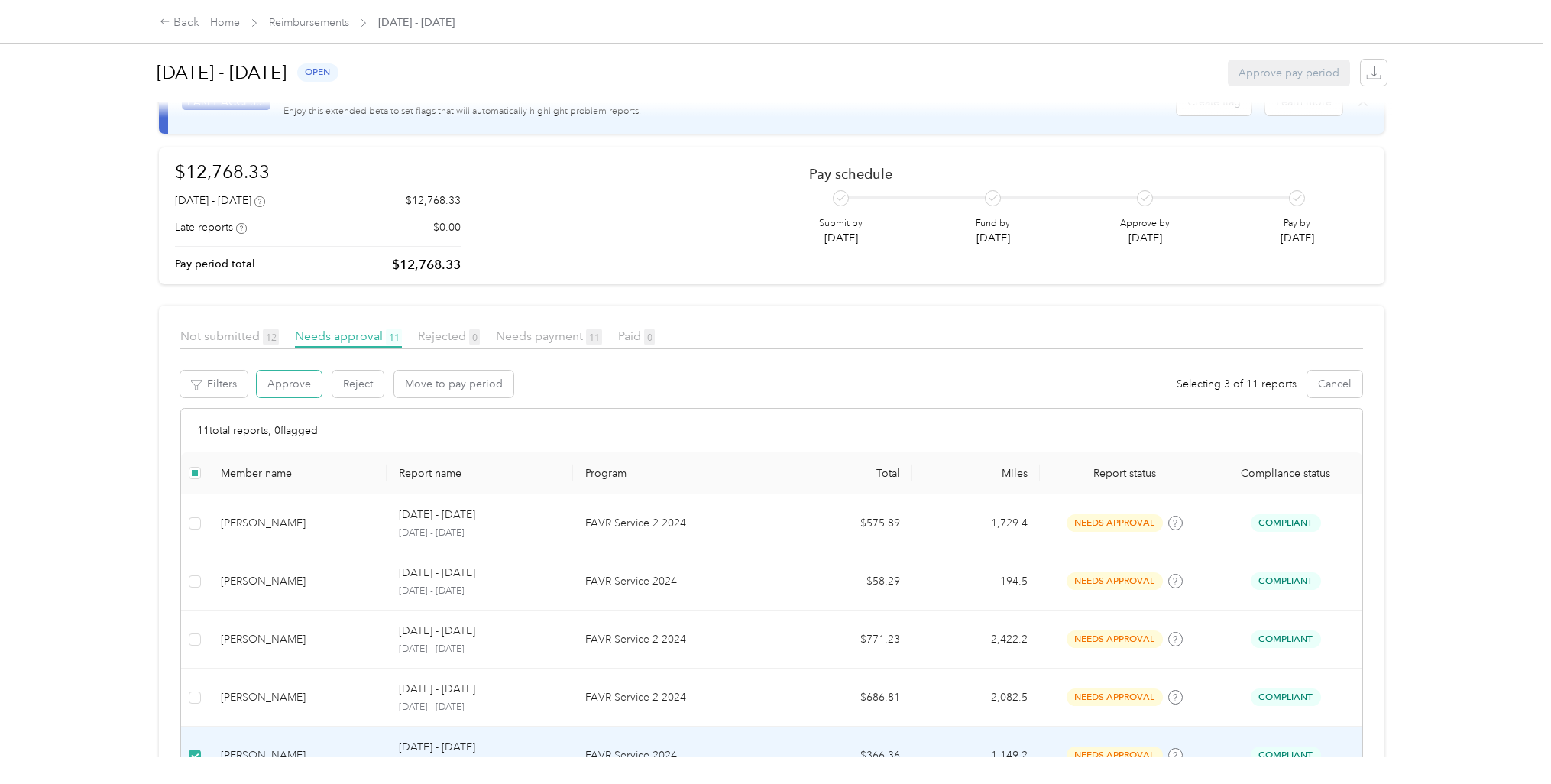
click at [295, 387] on button "Approve" at bounding box center [289, 384] width 65 height 27
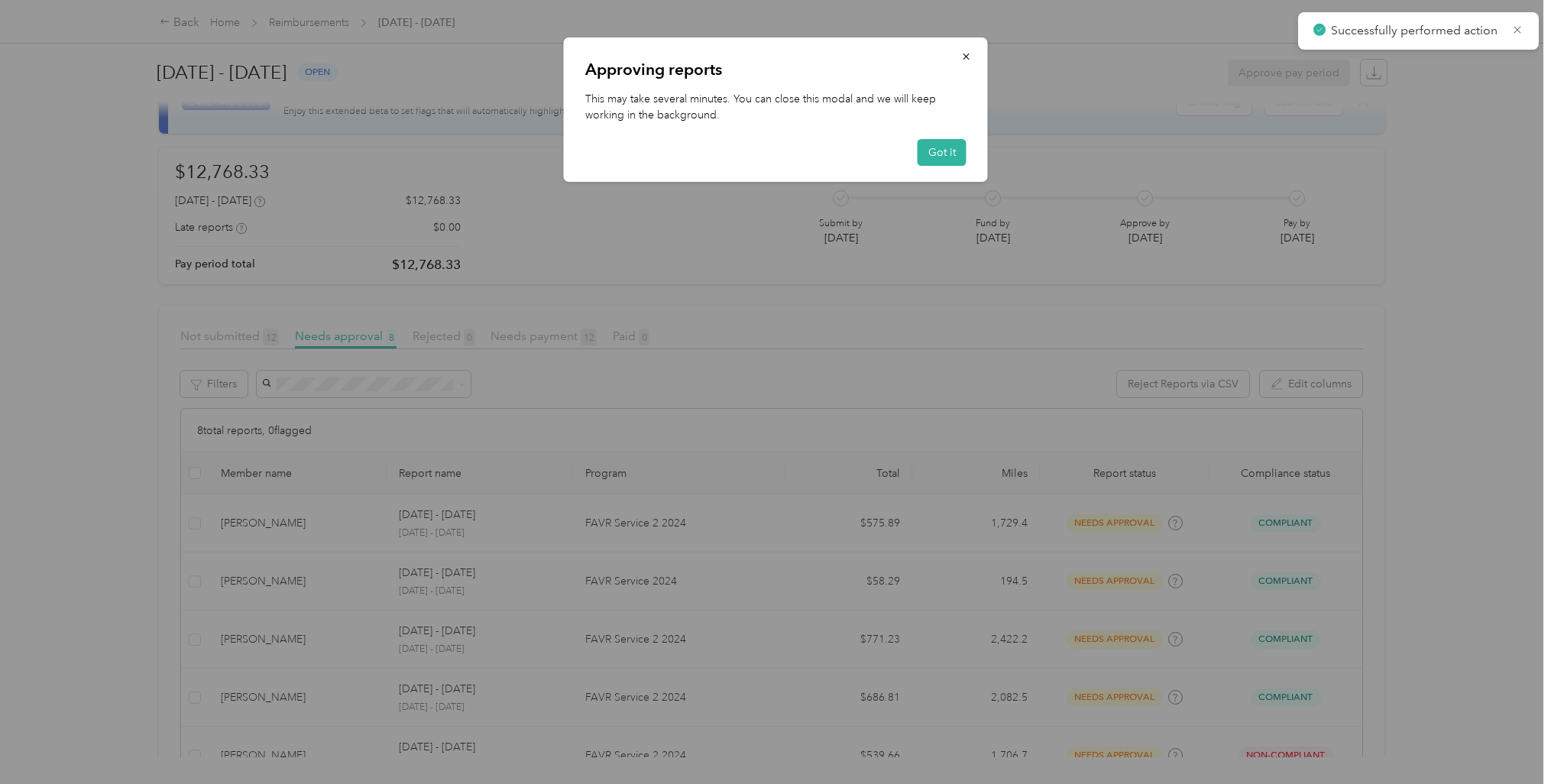
click at [946, 155] on button "Got it" at bounding box center [942, 152] width 49 height 27
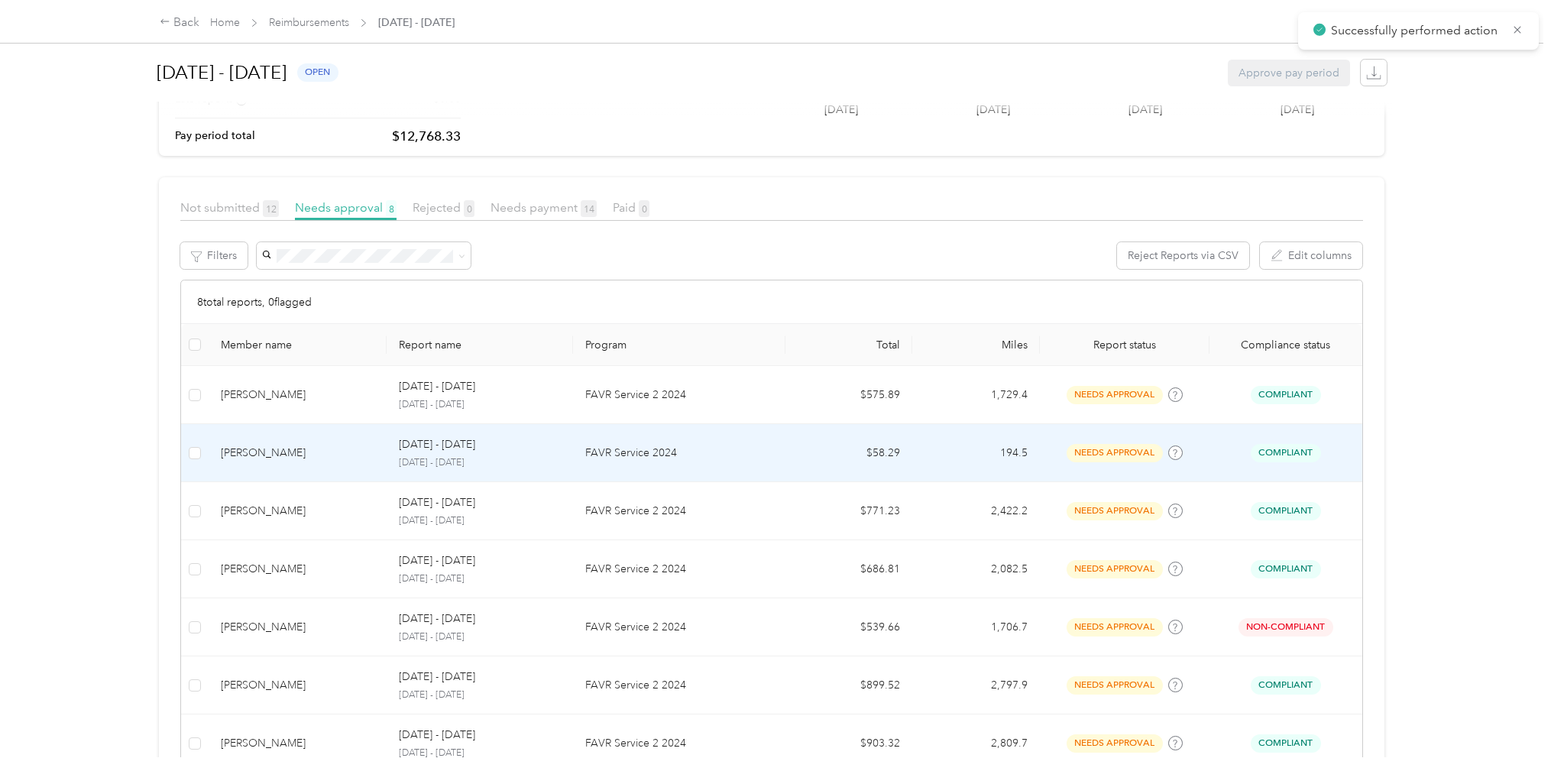
scroll to position [205, 0]
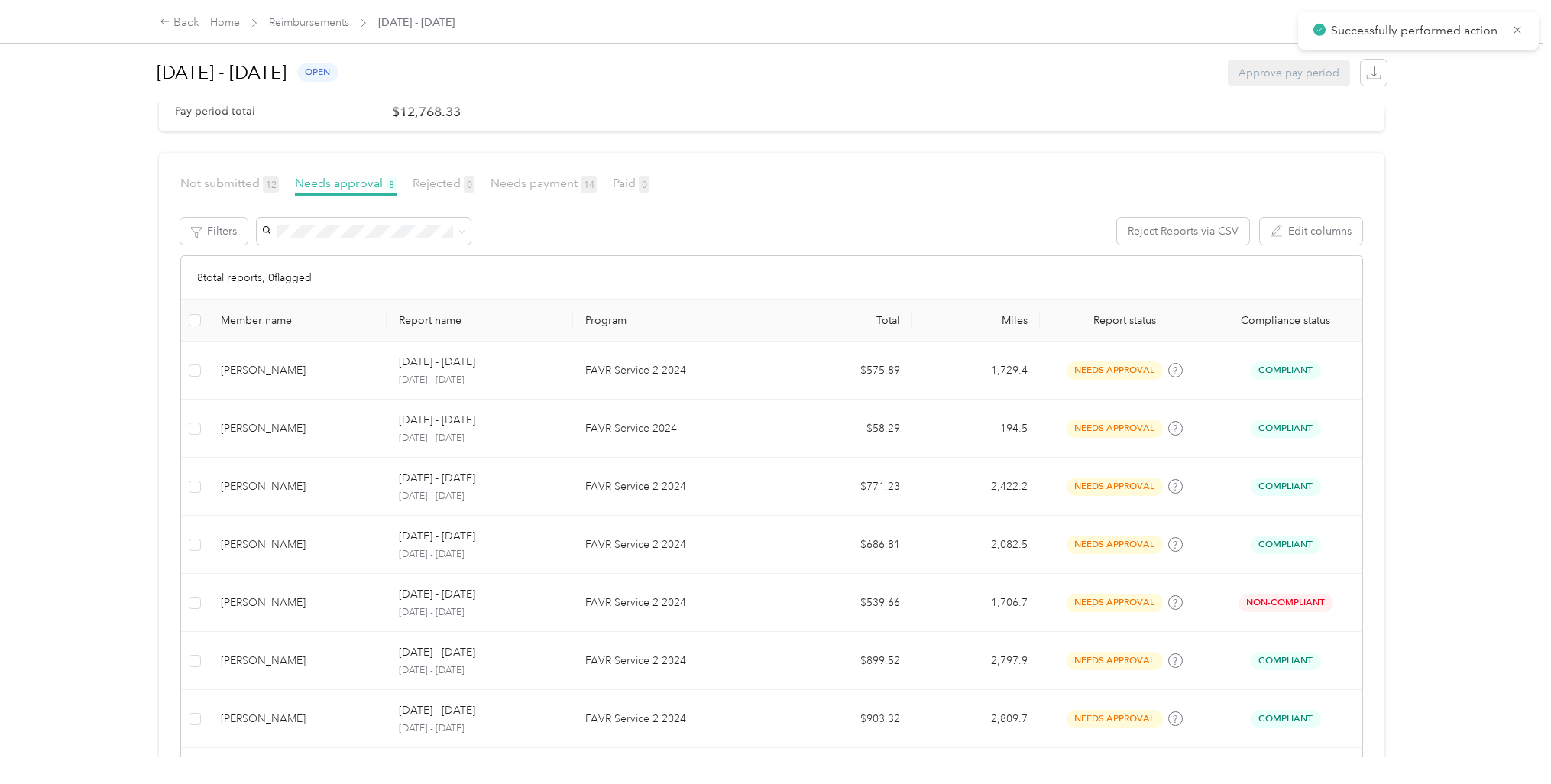
click at [230, 183] on span "Not submitted 12" at bounding box center [229, 183] width 98 height 14
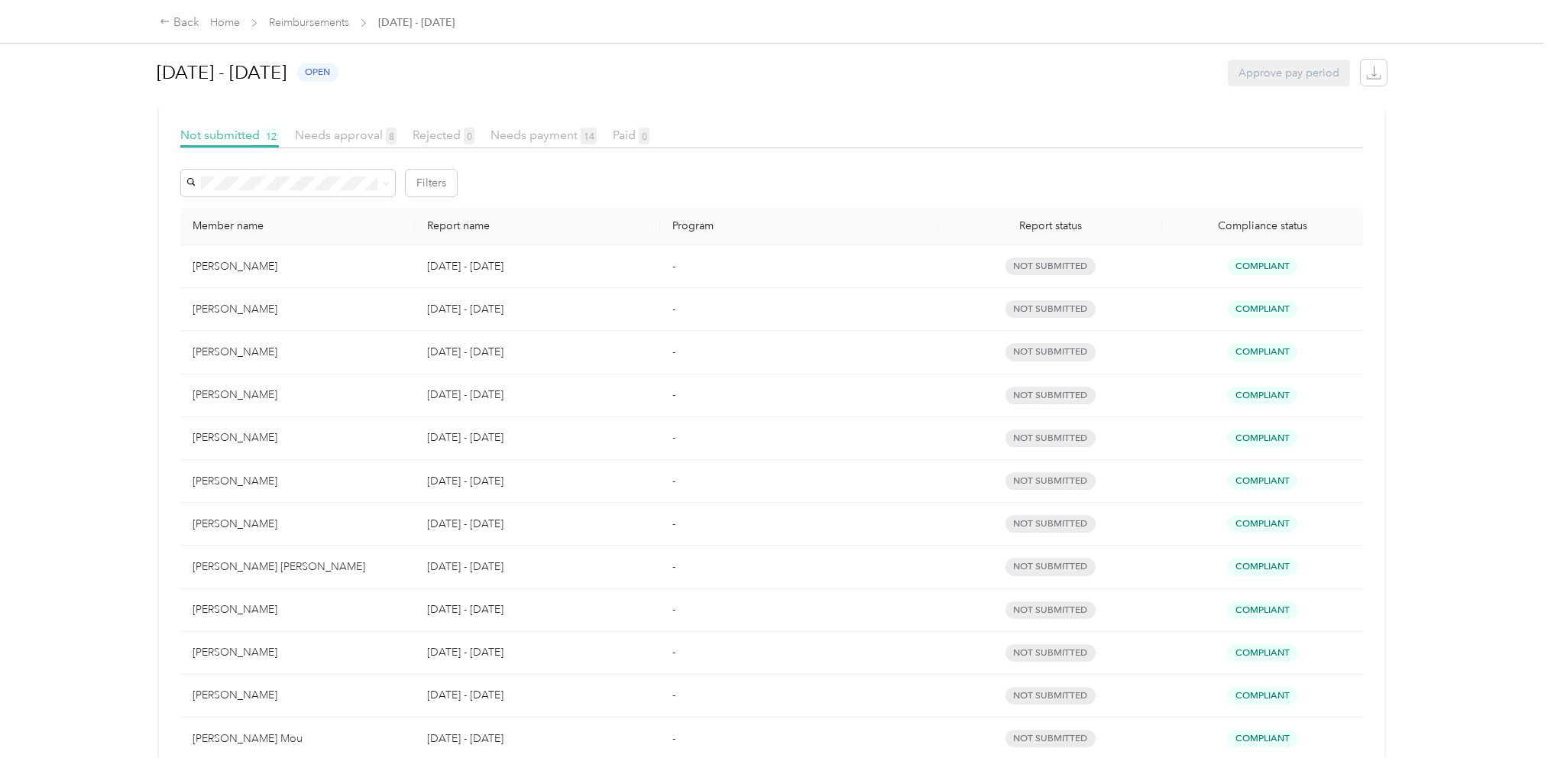
scroll to position [32, 0]
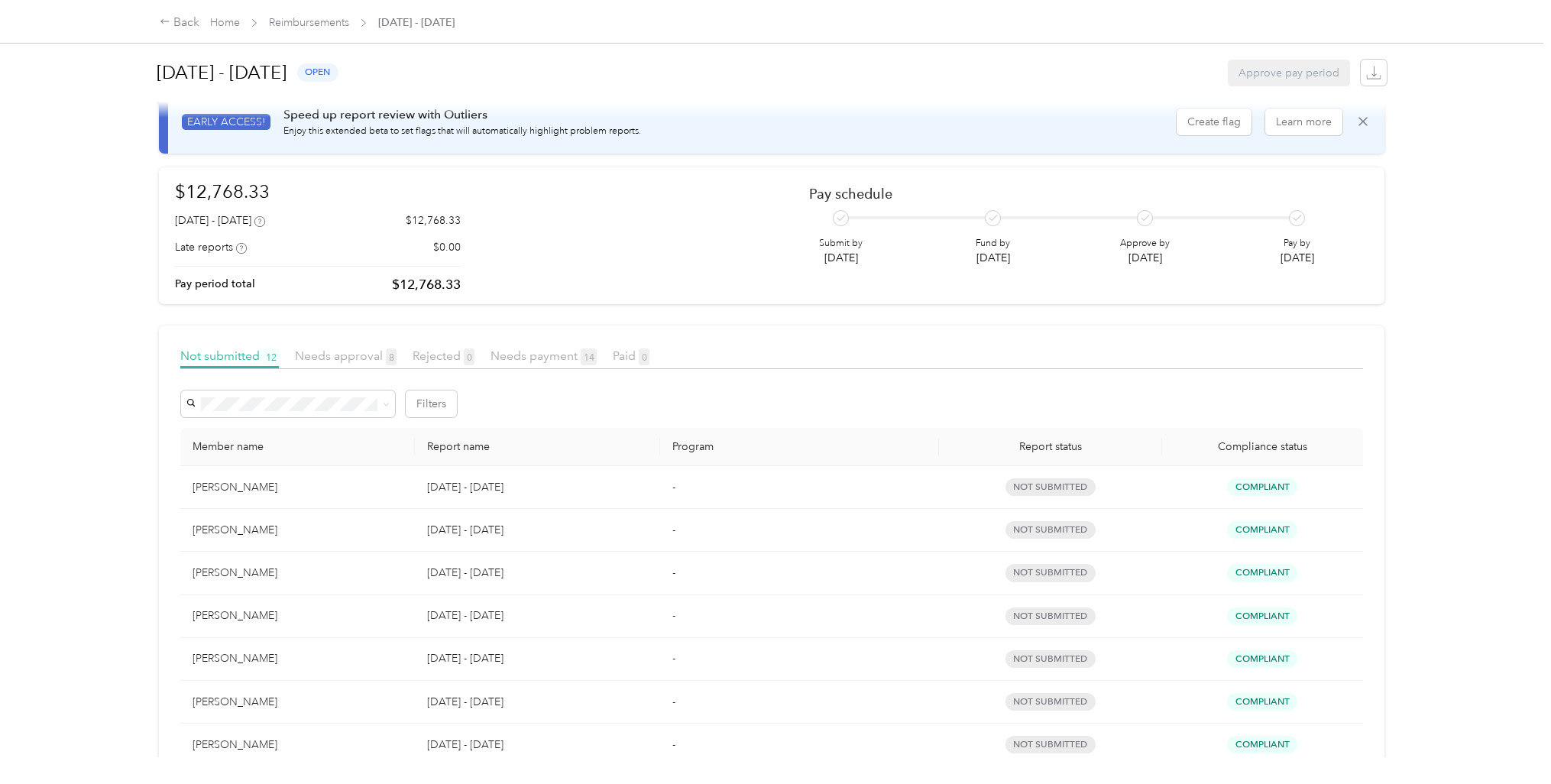
drag, startPoint x: 540, startPoint y: 359, endPoint x: 536, endPoint y: 386, distance: 27.3
click at [543, 356] on span "Needs payment 14" at bounding box center [544, 356] width 106 height 14
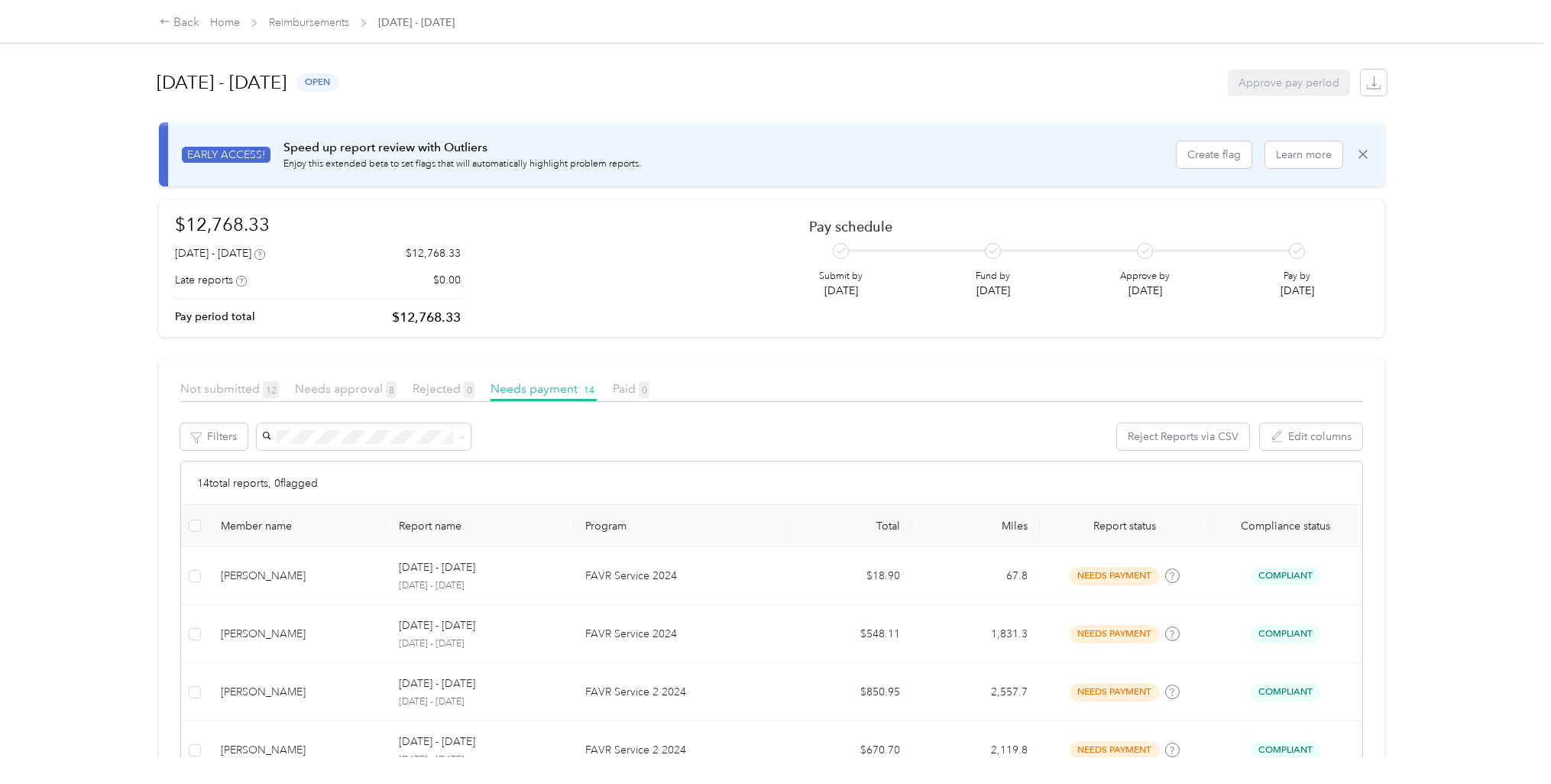
click at [230, 383] on span "Not submitted 12" at bounding box center [229, 389] width 98 height 14
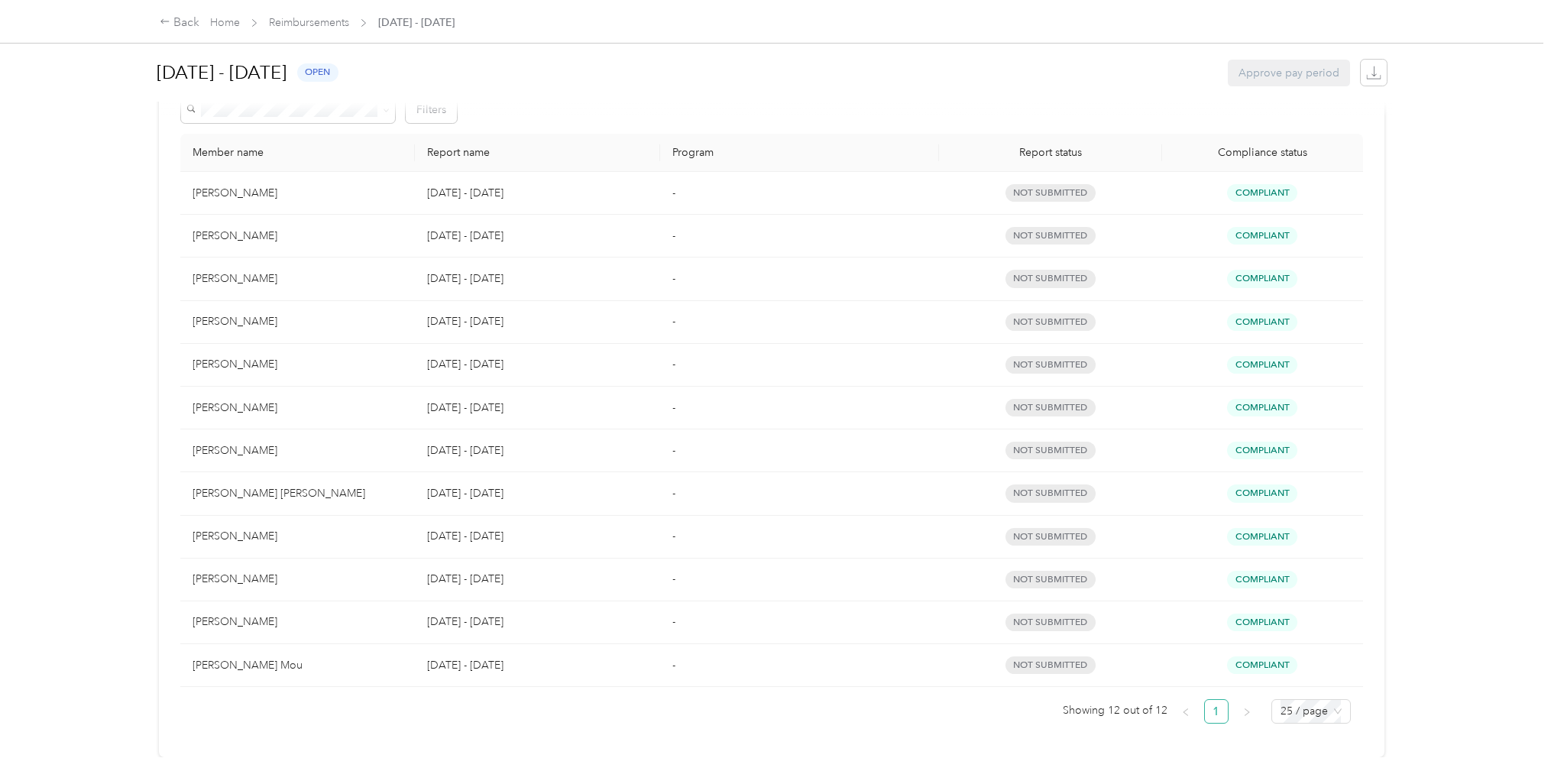
scroll to position [338, 0]
